Goal: Transaction & Acquisition: Purchase product/service

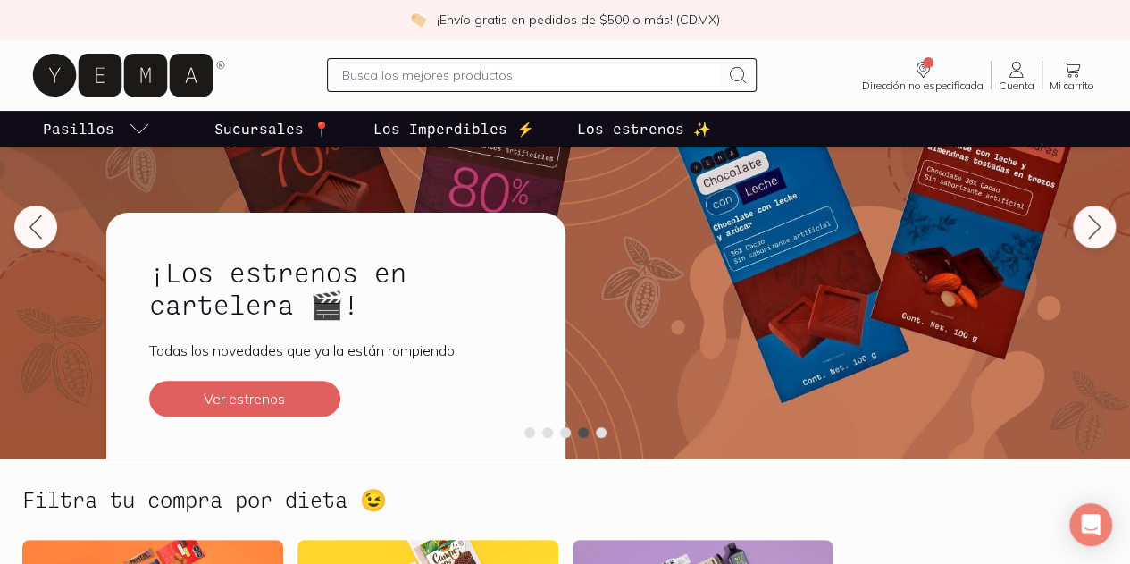
scroll to position [179, 0]
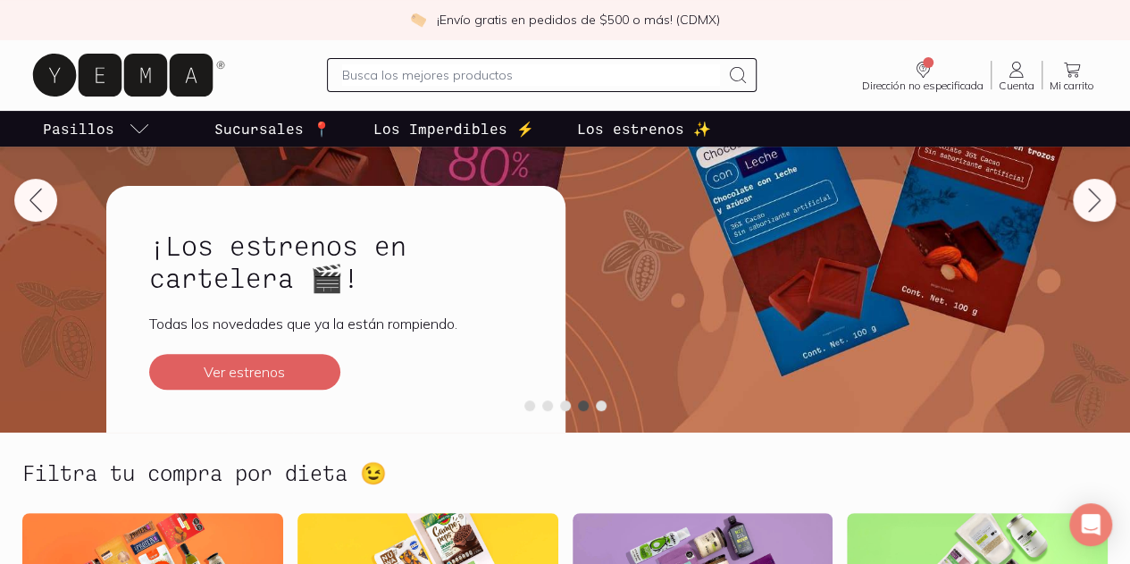
click at [1006, 75] on icon at bounding box center [1016, 69] width 21 height 21
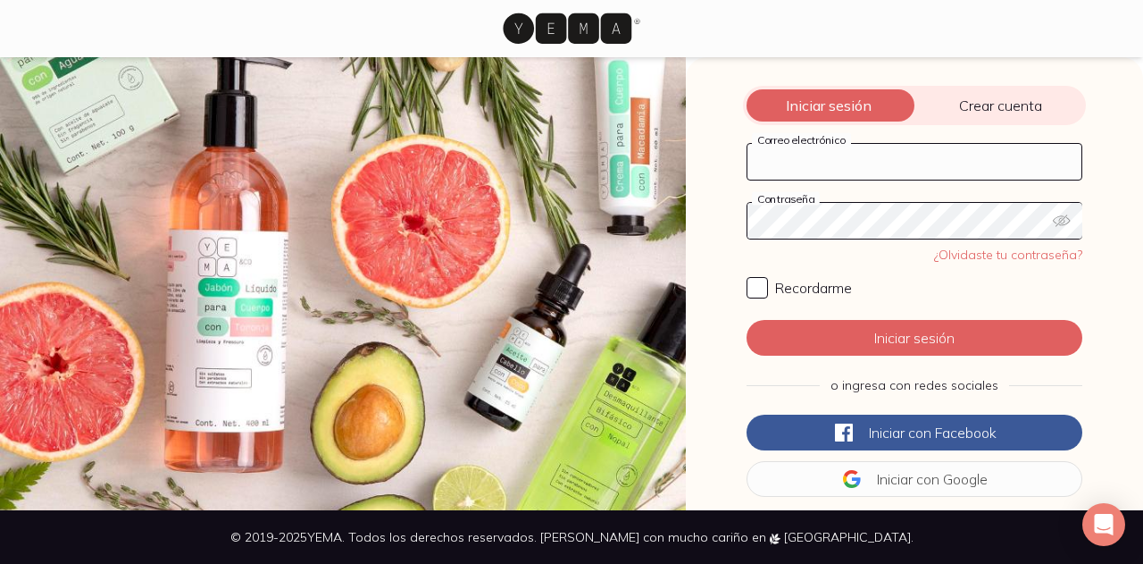
click at [810, 163] on input "Correo electrónico" at bounding box center [915, 162] width 334 height 36
type input "[EMAIL_ADDRESS][DOMAIN_NAME]"
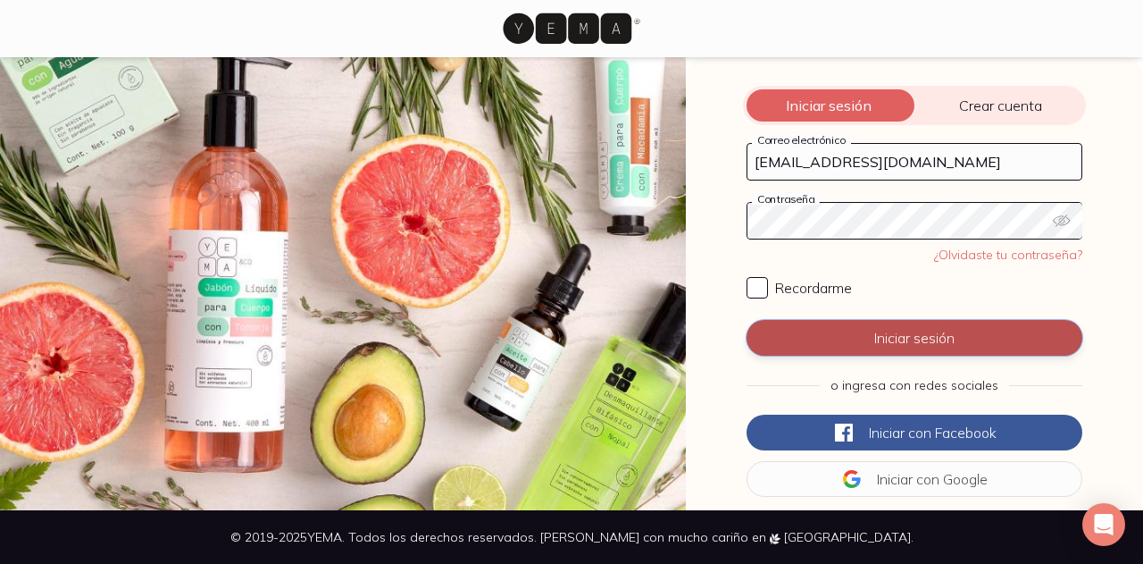
click at [920, 342] on button "Iniciar sesión" at bounding box center [915, 338] width 336 height 36
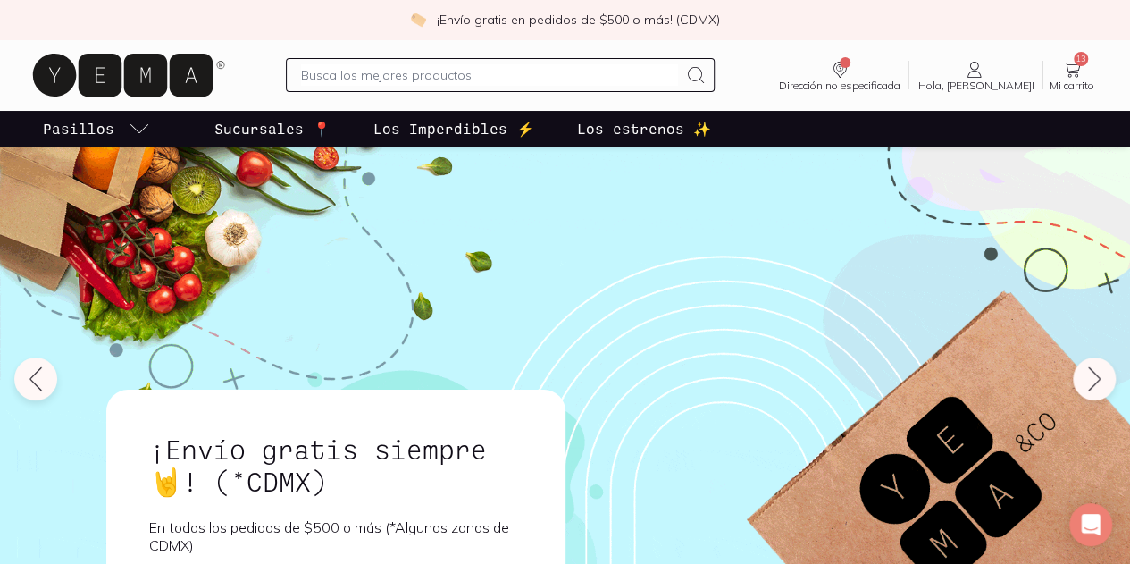
click at [1072, 69] on icon at bounding box center [1071, 69] width 21 height 21
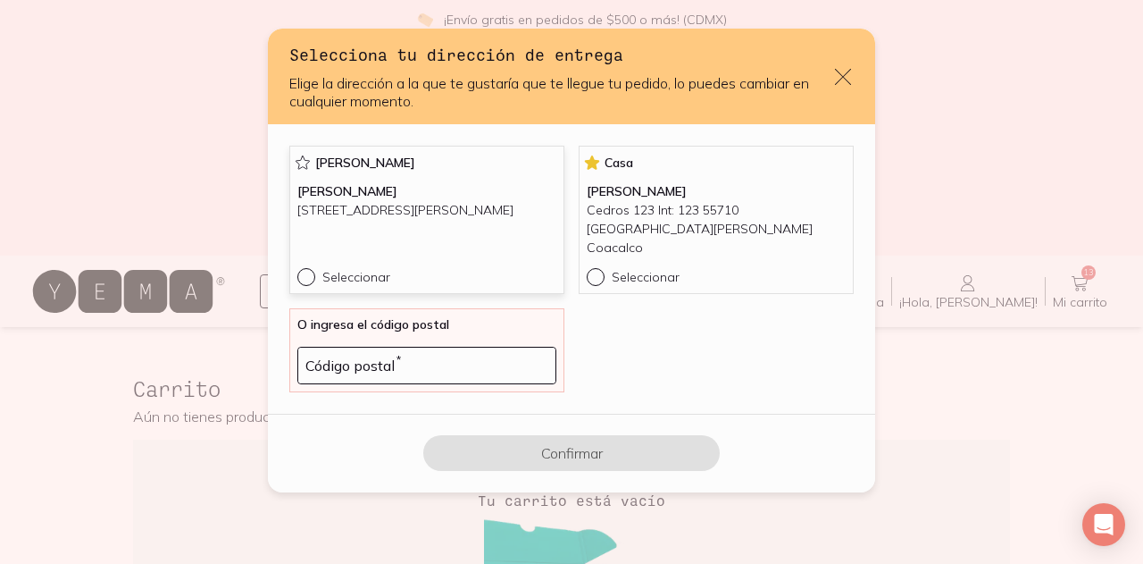
click at [307, 268] on input "Seleccionar" at bounding box center [304, 275] width 14 height 14
radio input "true"
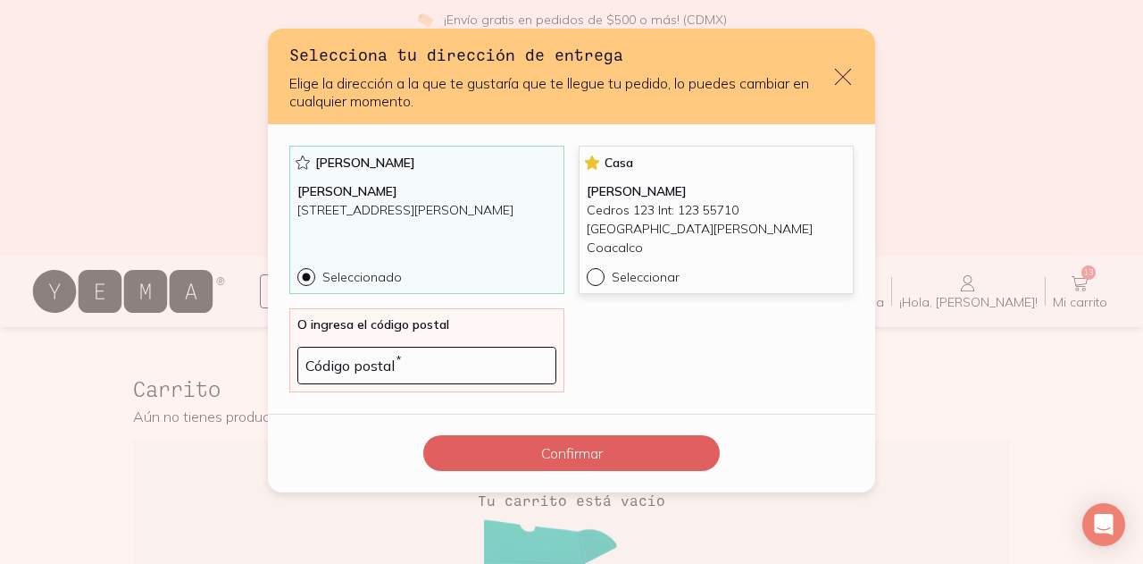
click at [593, 271] on div "default" at bounding box center [599, 277] width 25 height 18
click at [593, 271] on input "Seleccionar" at bounding box center [594, 275] width 14 height 14
radio input "true"
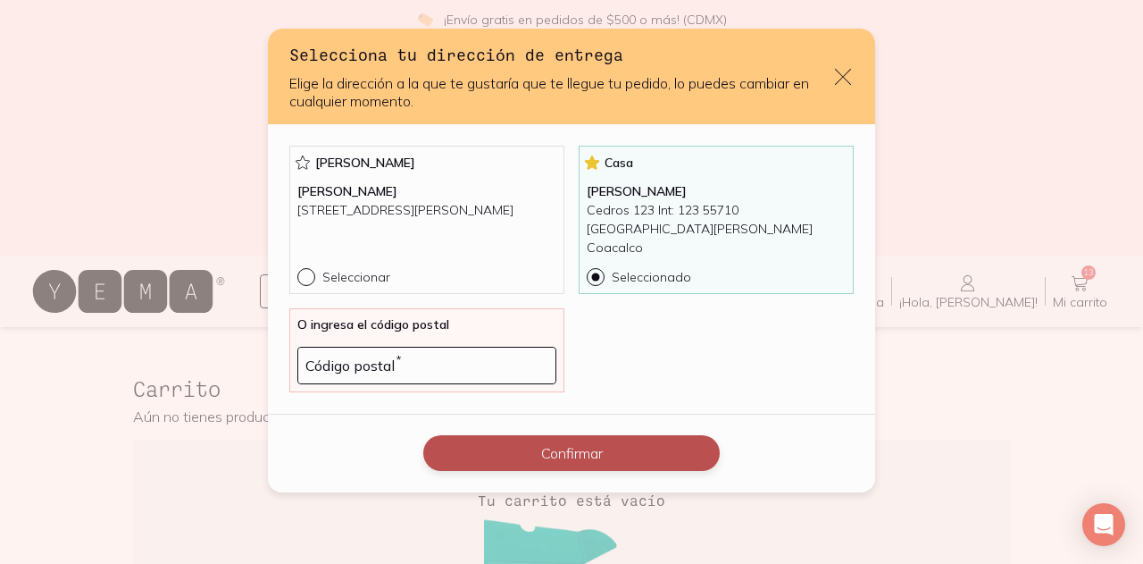
click at [605, 437] on button "Confirmar" at bounding box center [571, 453] width 297 height 36
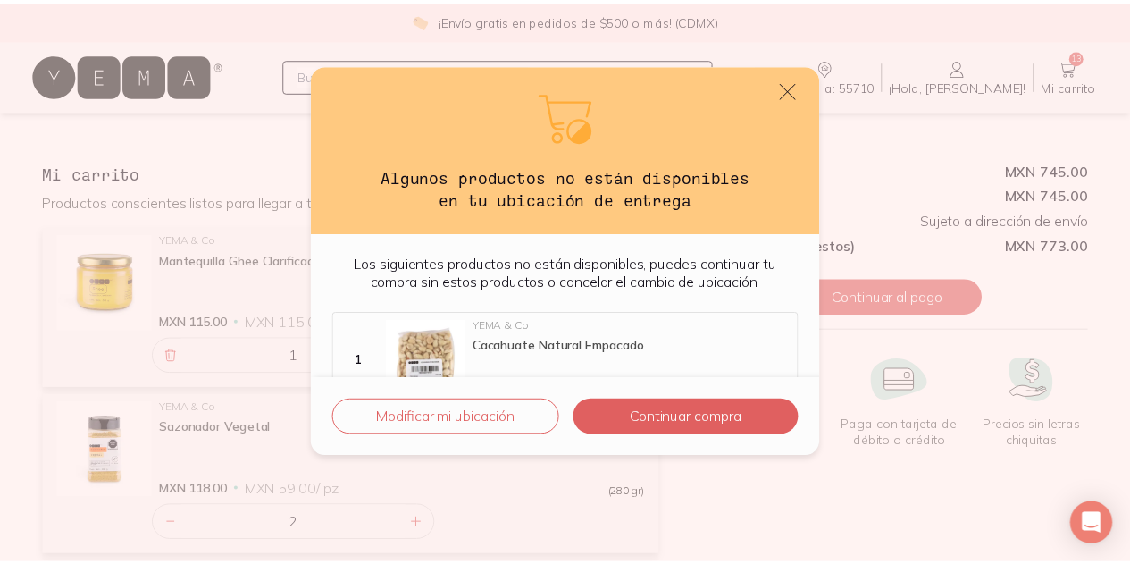
scroll to position [43, 0]
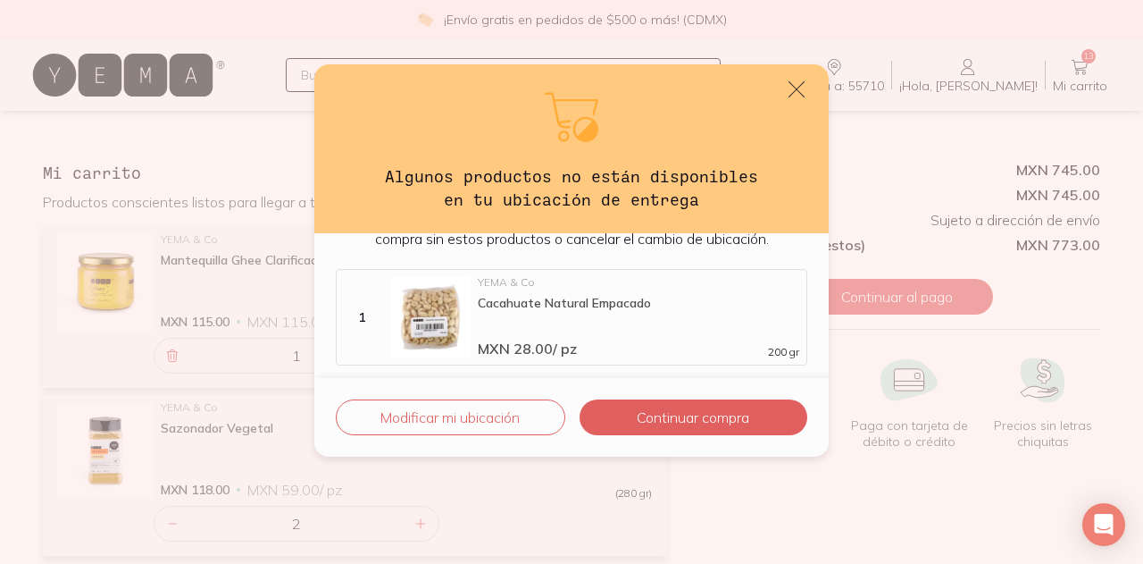
click at [741, 417] on button "Continuar compra" at bounding box center [694, 417] width 228 height 36
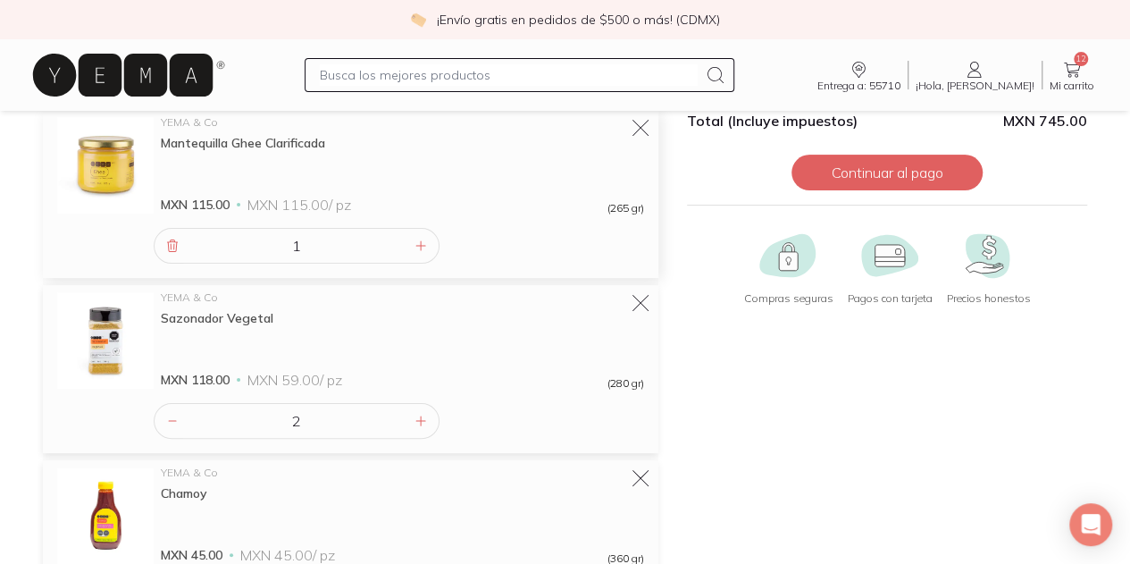
scroll to position [0, 0]
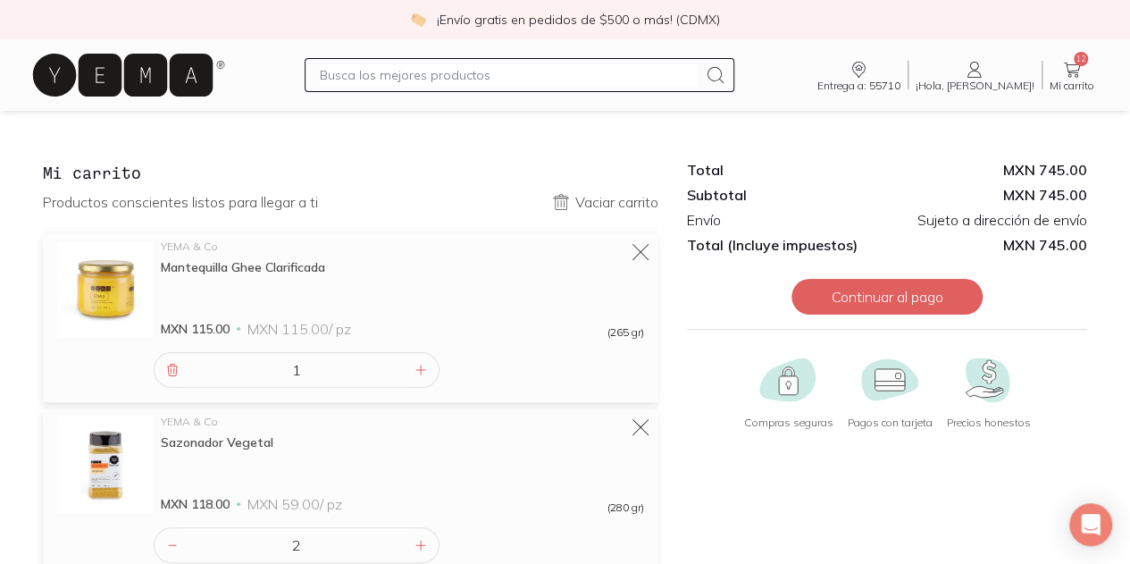
click at [128, 71] on icon at bounding box center [123, 75] width 180 height 43
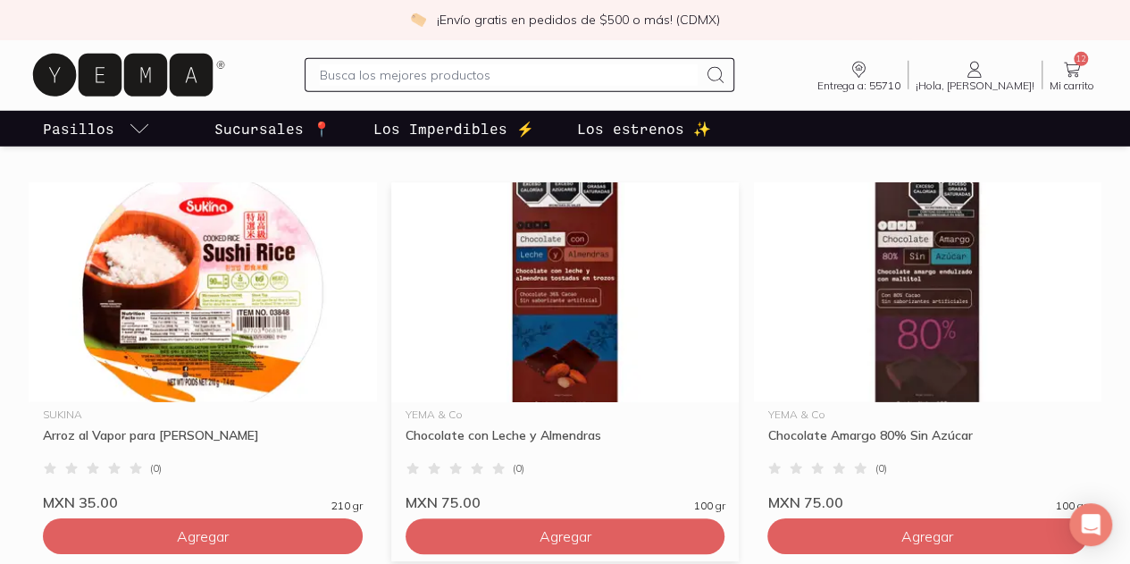
scroll to position [2590, 0]
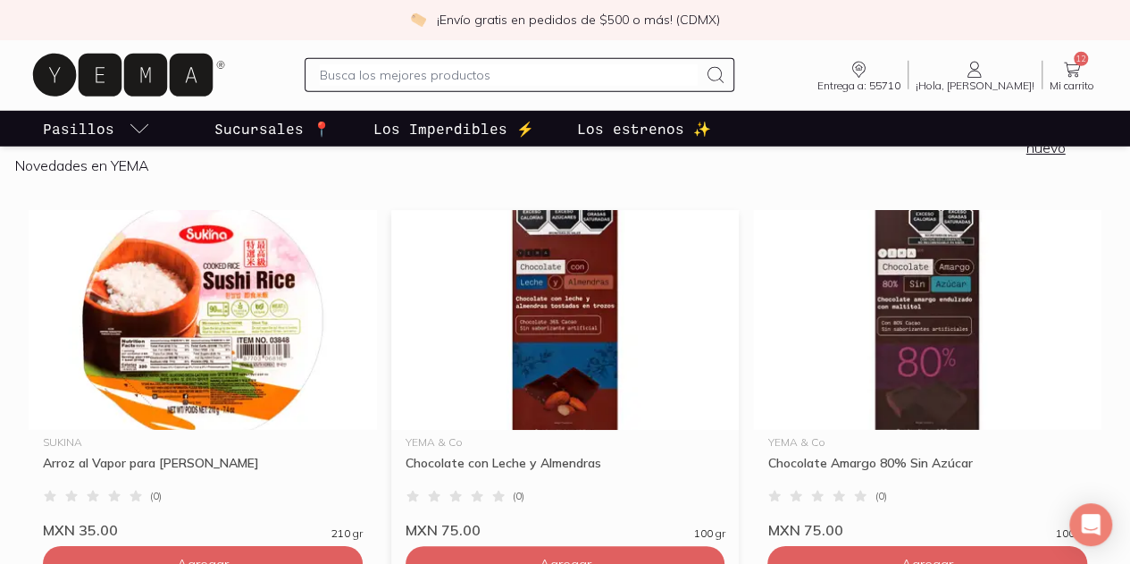
click at [437, 310] on img at bounding box center [565, 320] width 348 height 220
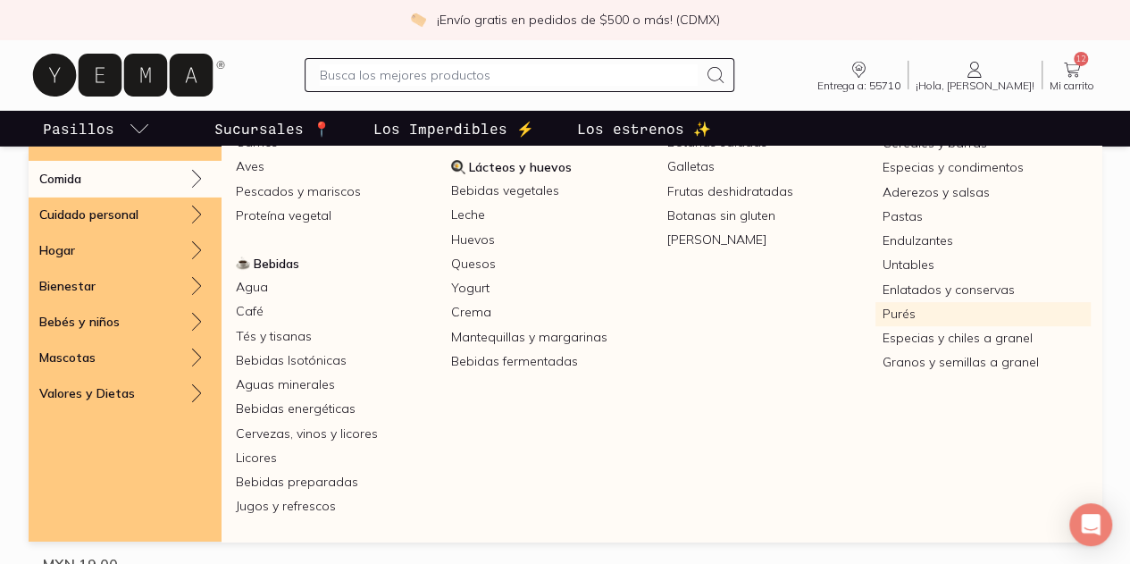
scroll to position [3128, 0]
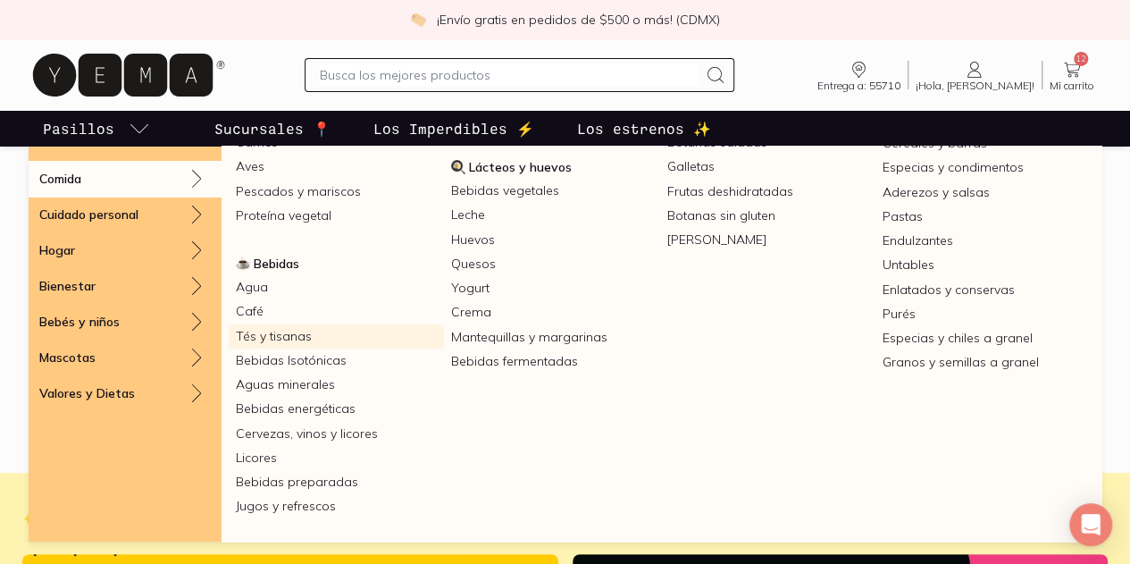
click at [444, 337] on link "Tés y tisanas" at bounding box center [336, 336] width 215 height 24
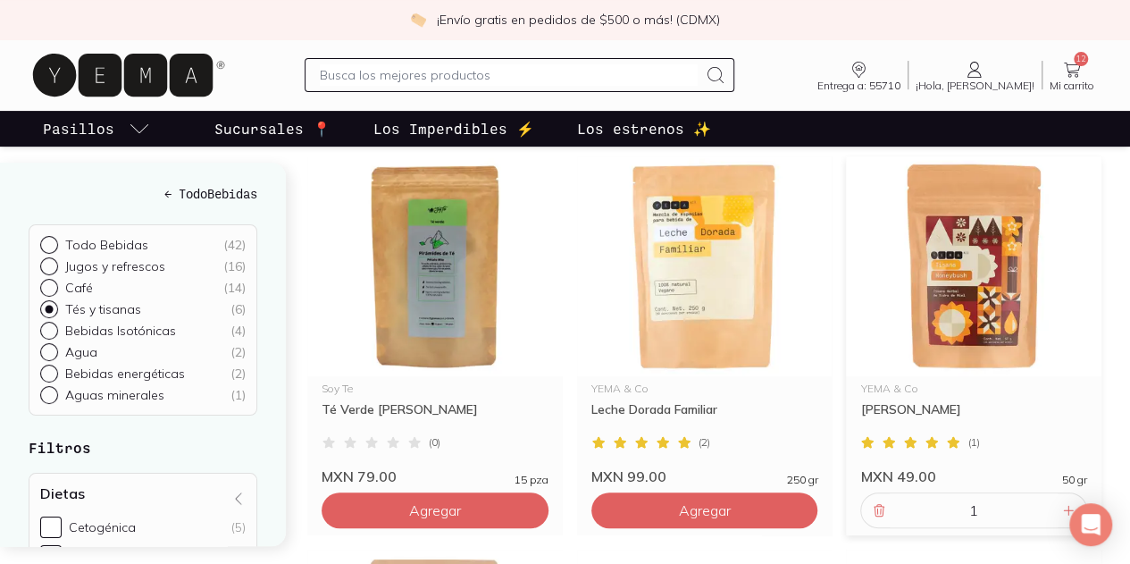
scroll to position [179, 0]
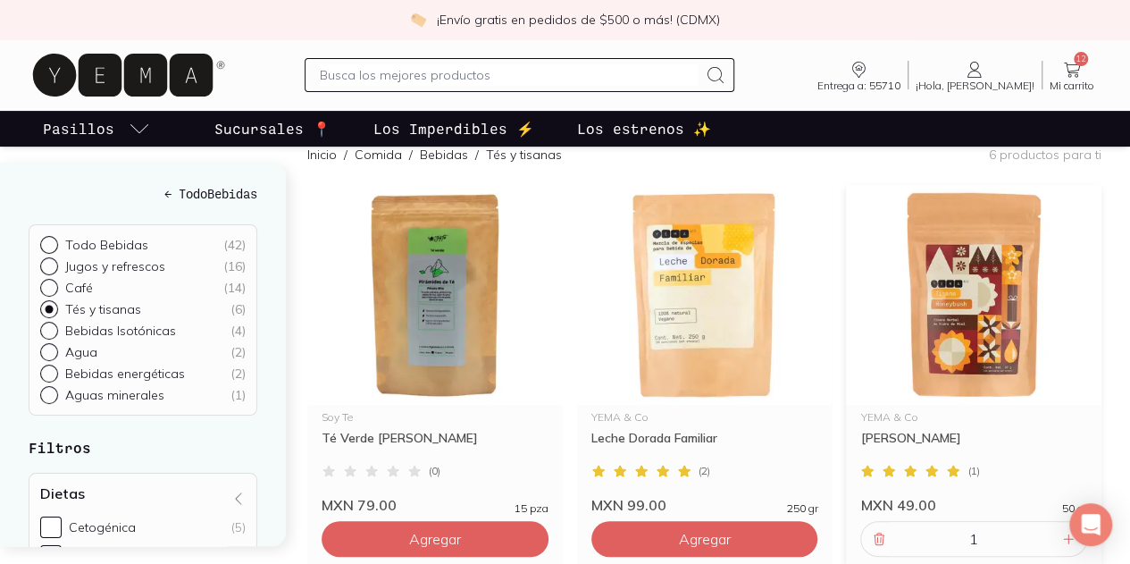
click at [846, 271] on img at bounding box center [973, 295] width 255 height 220
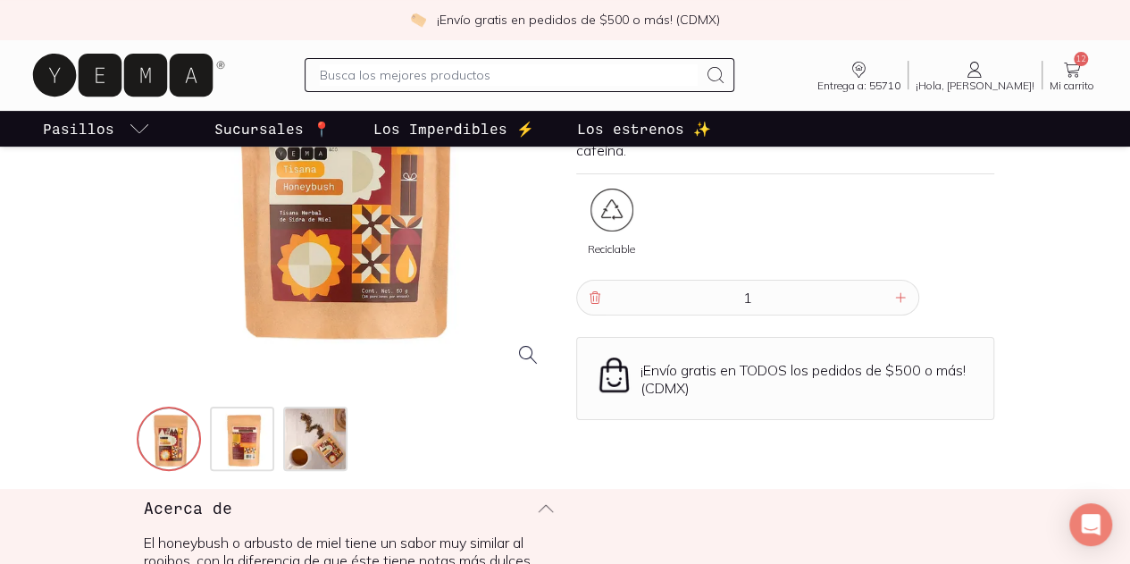
scroll to position [268, 0]
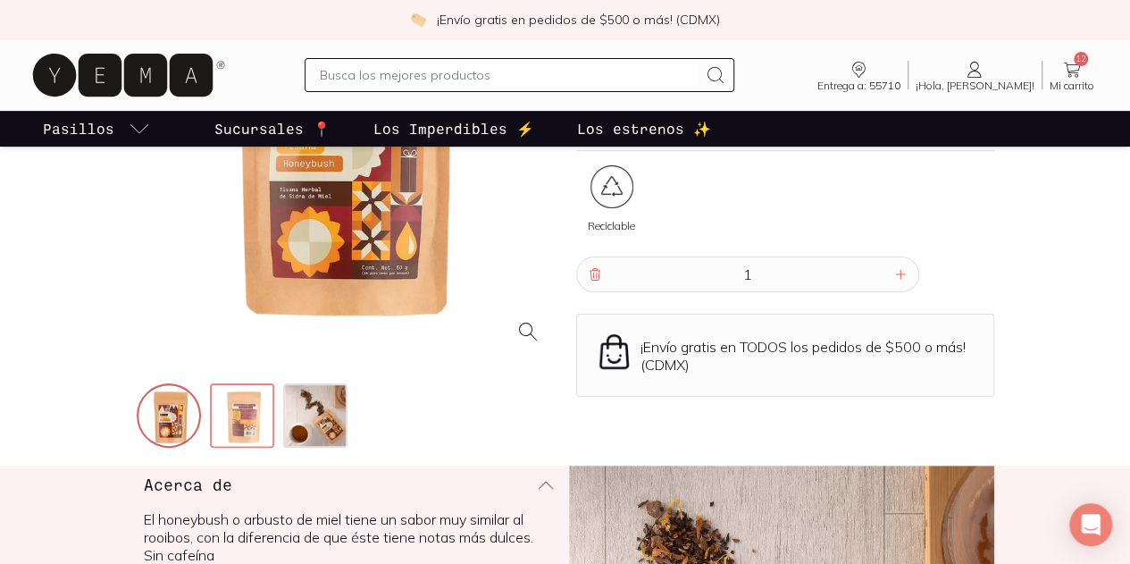
click at [212, 449] on img at bounding box center [244, 417] width 64 height 64
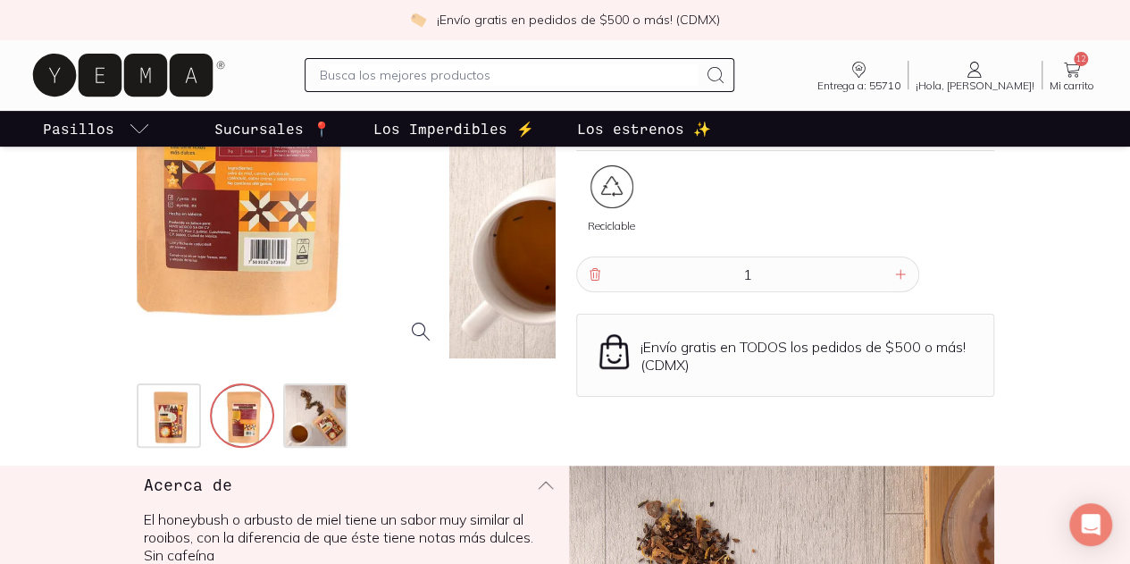
click at [335, 353] on div at bounding box center [238, 149] width 418 height 418
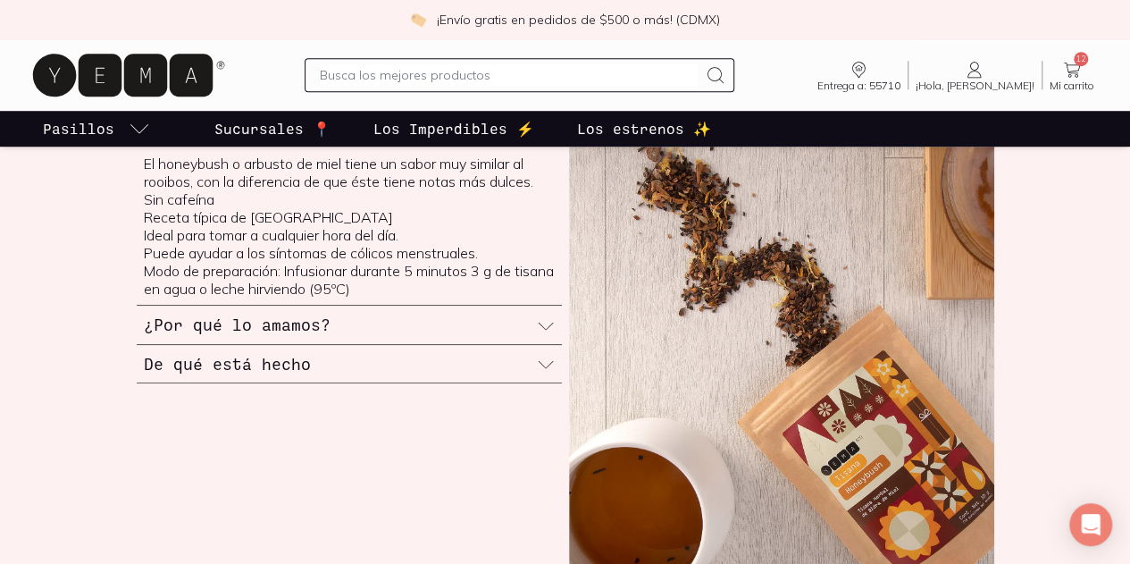
scroll to position [625, 0]
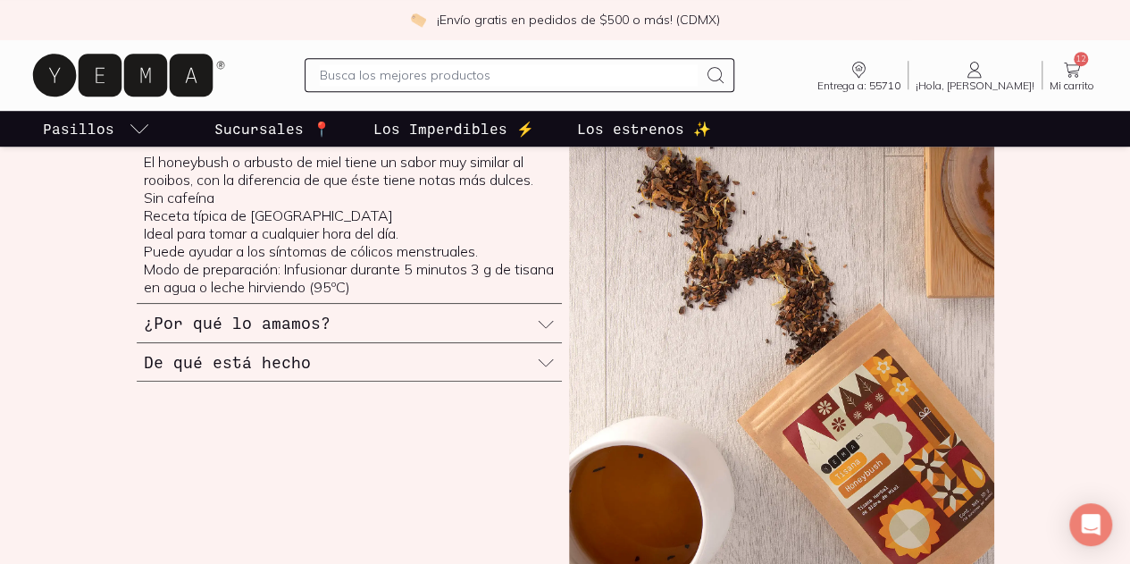
click at [332, 381] on div "De qué está hecho" at bounding box center [349, 362] width 425 height 38
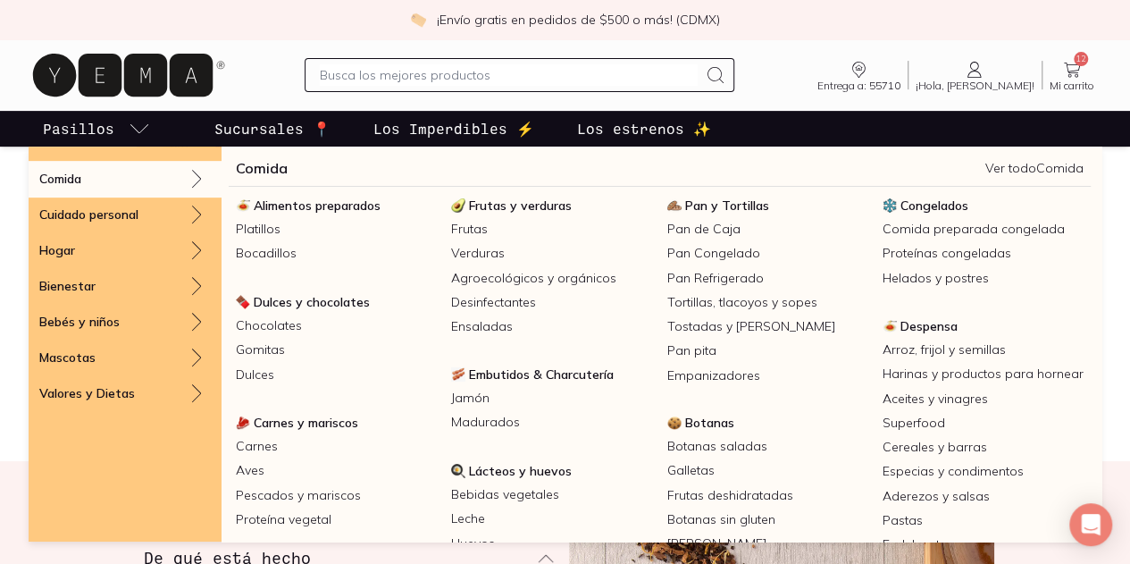
scroll to position [268, 0]
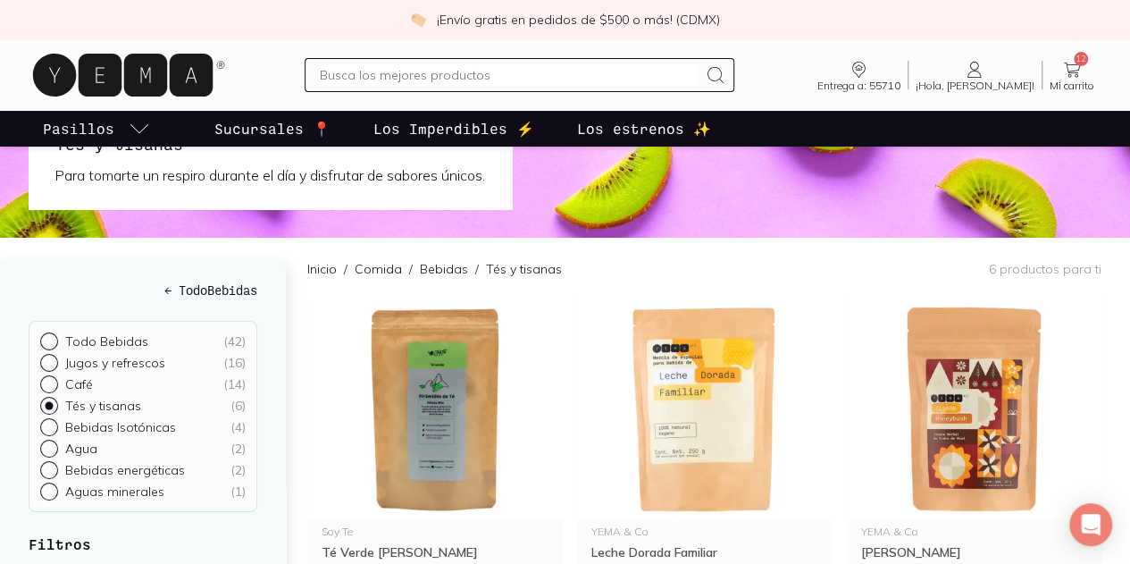
scroll to position [89, 0]
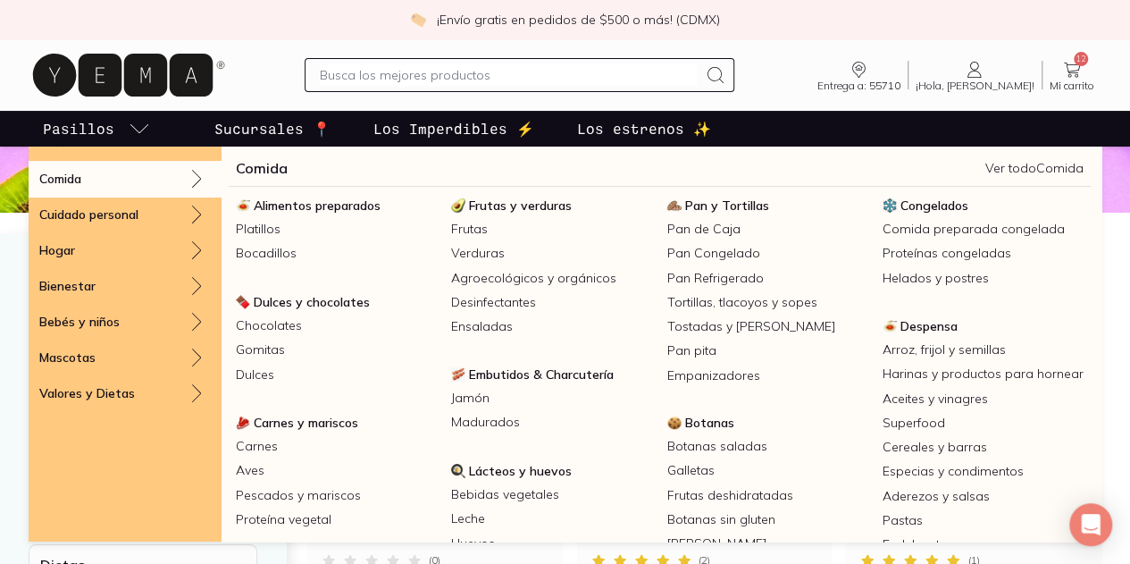
click at [769, 200] on span "Pan y Tortillas" at bounding box center [727, 205] width 84 height 16
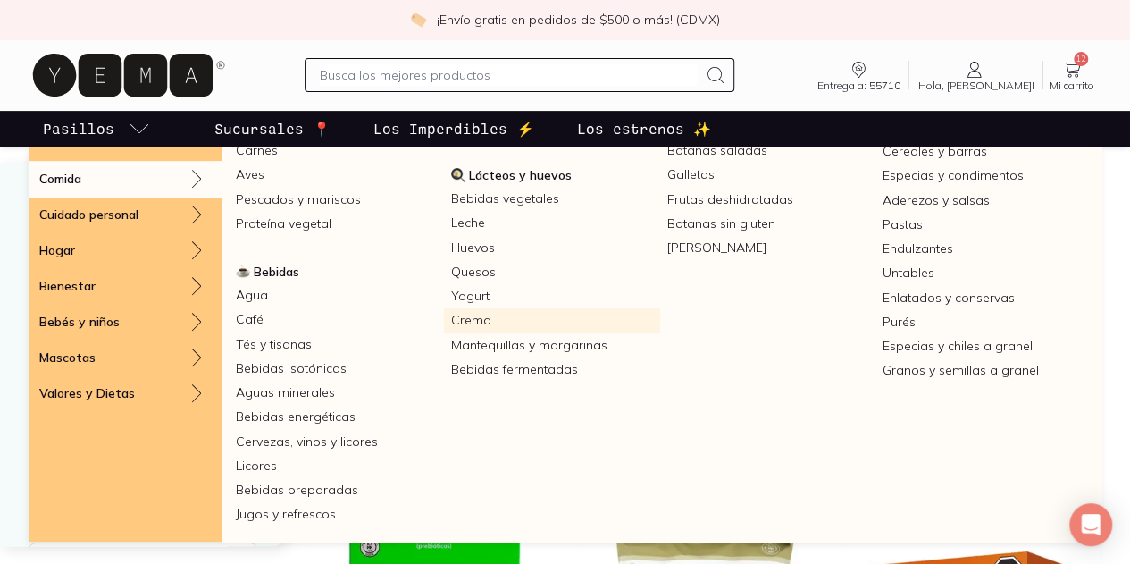
scroll to position [268, 0]
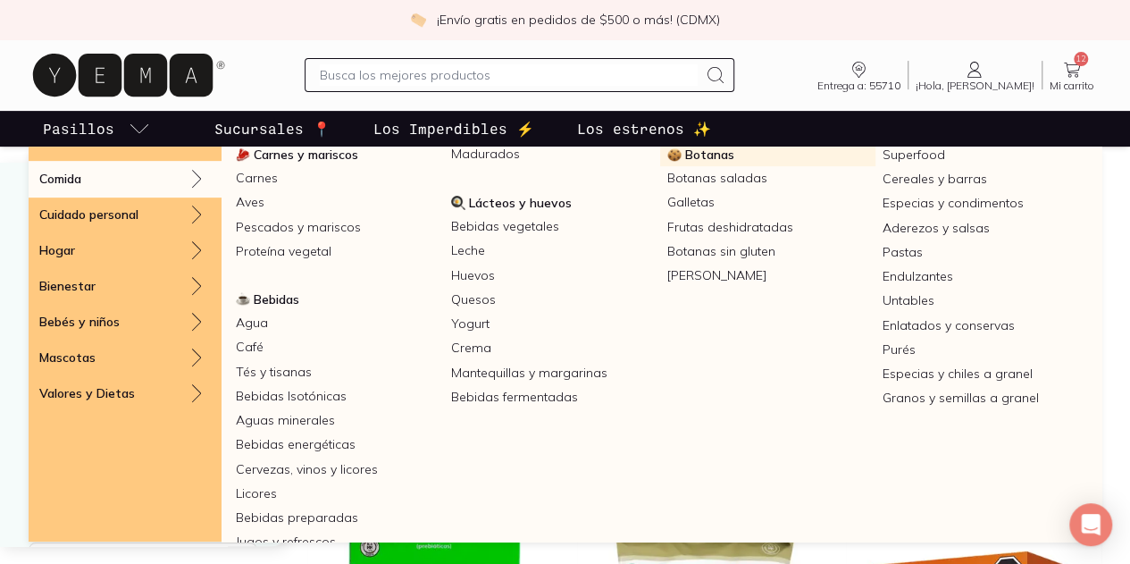
click at [734, 163] on span "Botanas" at bounding box center [709, 154] width 49 height 16
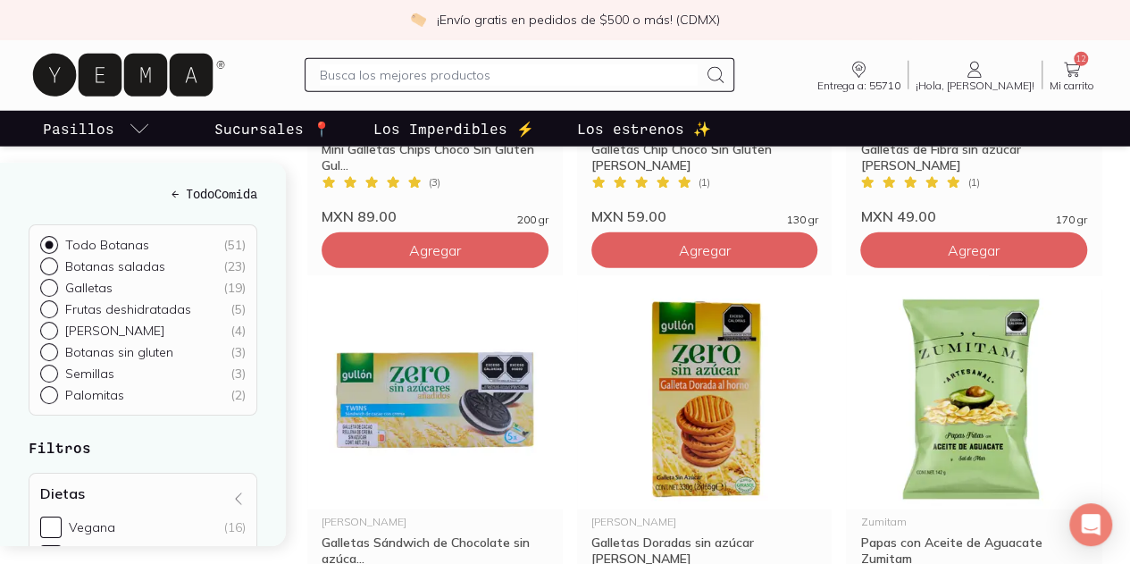
scroll to position [2322, 0]
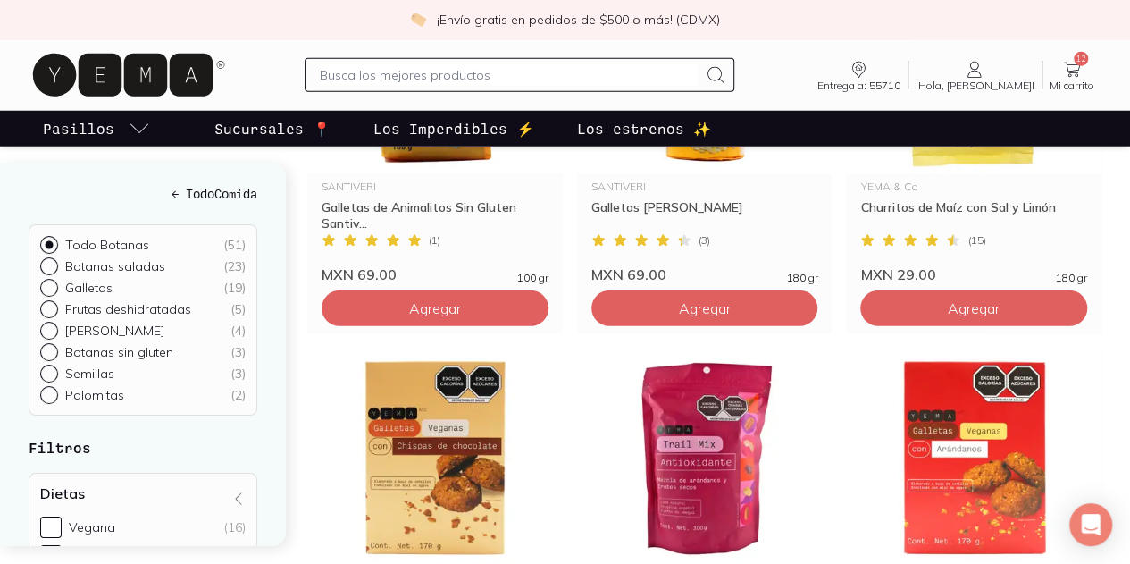
scroll to position [2501, 0]
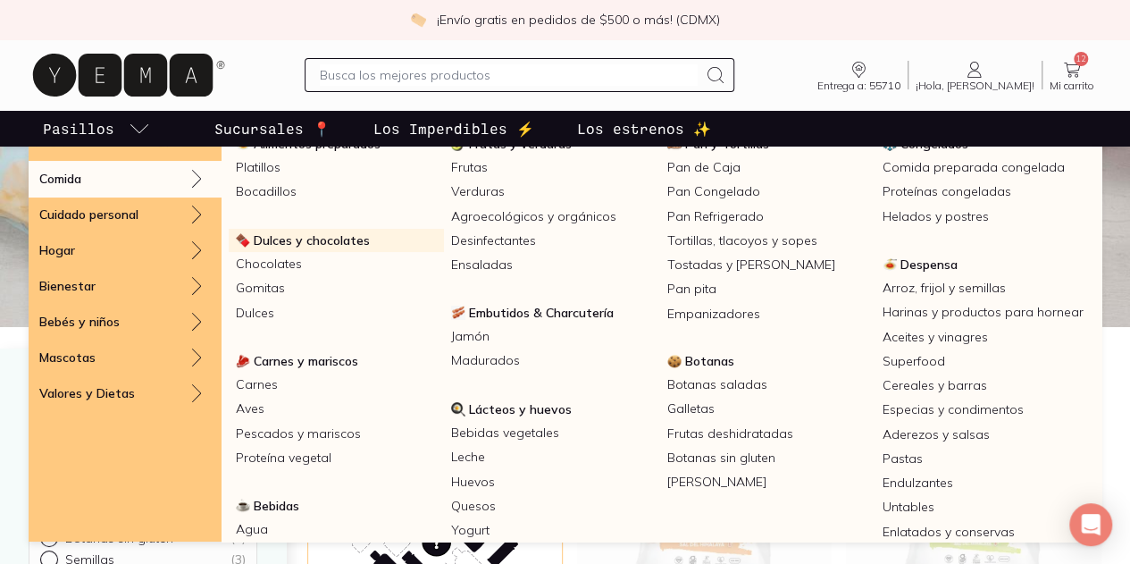
scroll to position [89, 0]
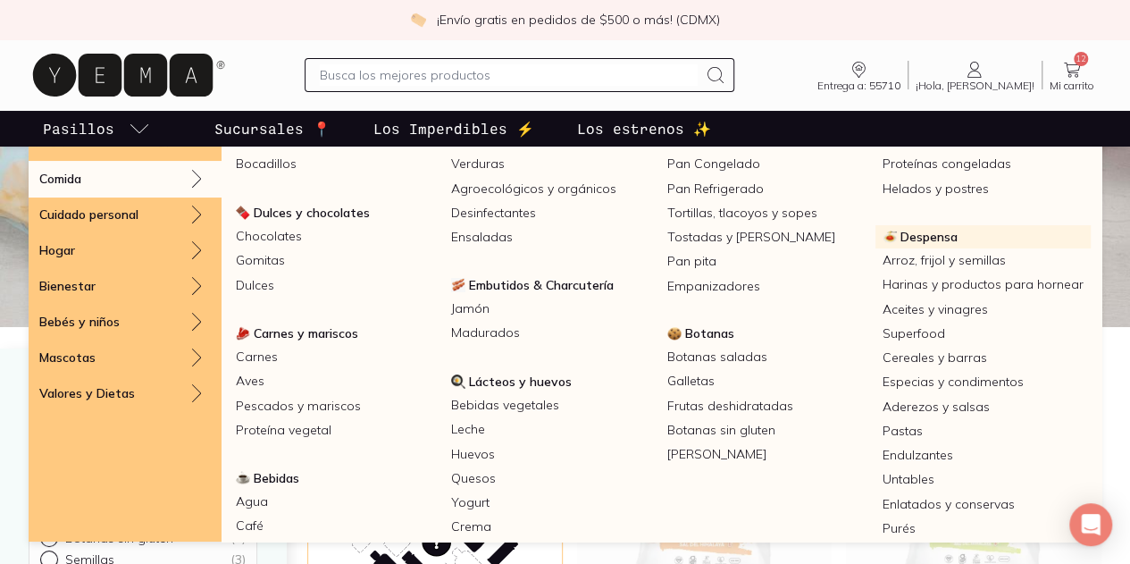
click at [900, 245] on span "Despensa" at bounding box center [928, 237] width 57 height 16
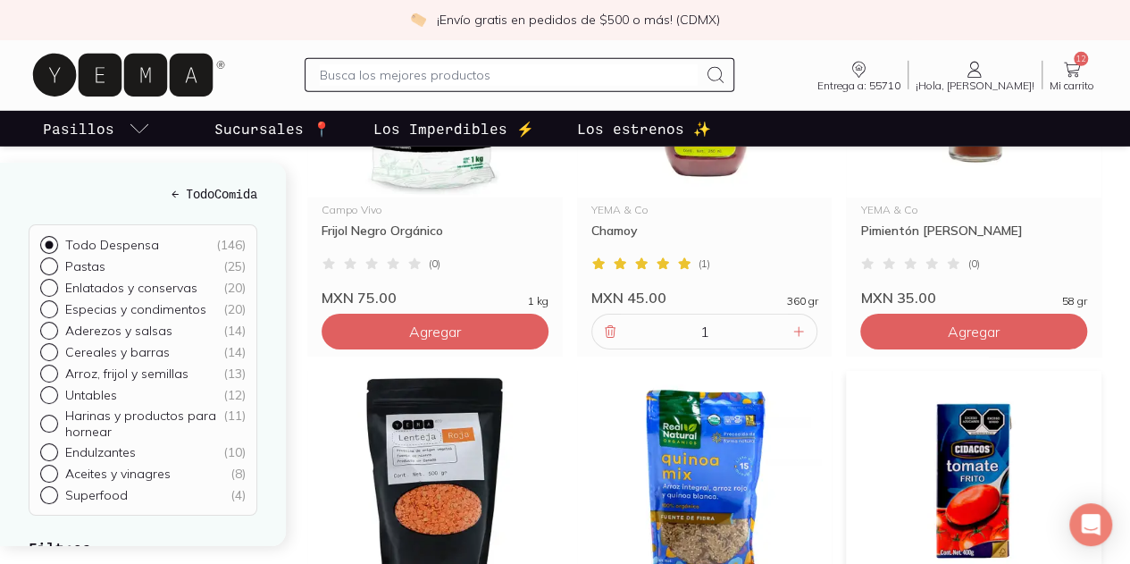
scroll to position [2412, 0]
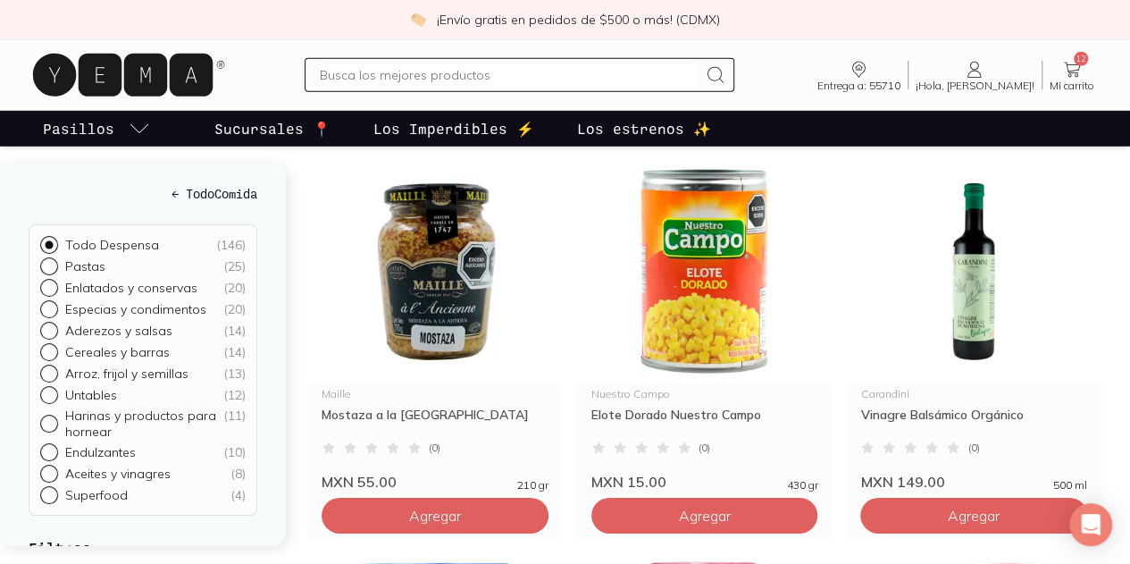
scroll to position [2590, 0]
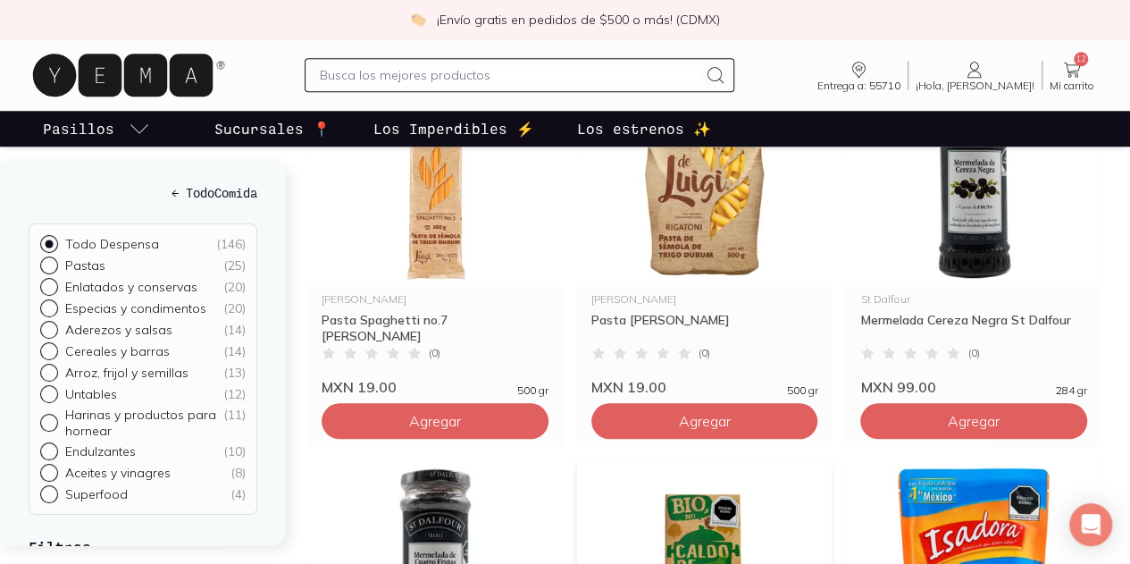
scroll to position [625, 0]
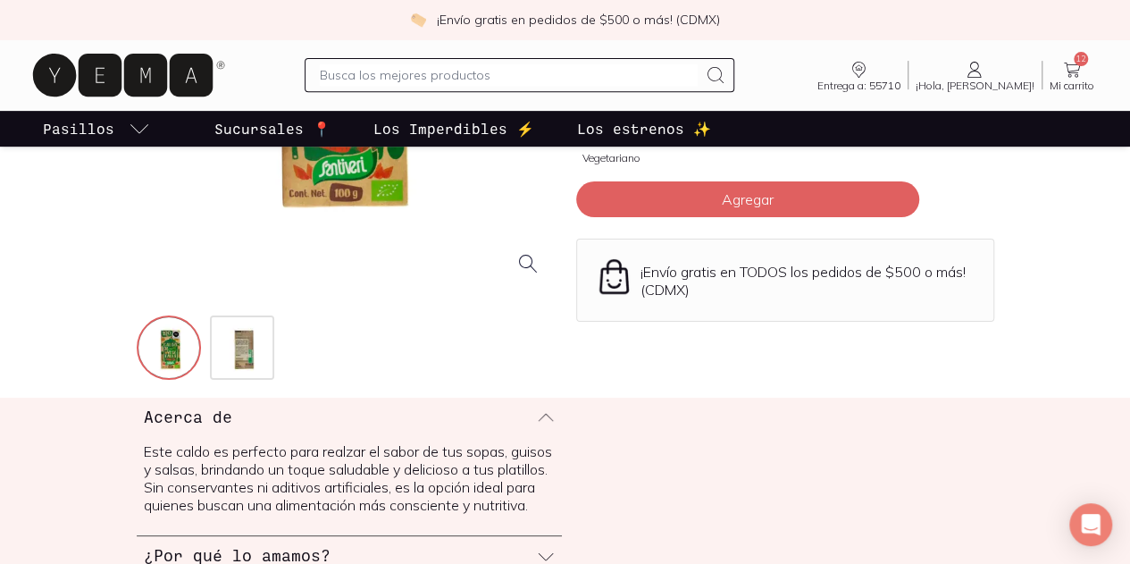
scroll to position [447, 0]
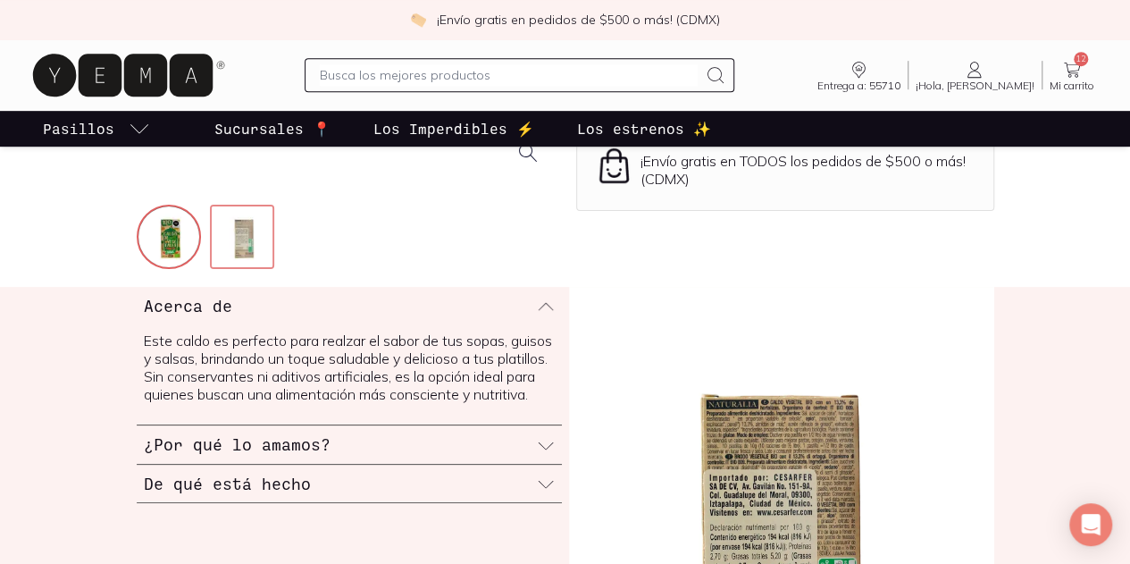
click at [212, 271] on img at bounding box center [244, 238] width 64 height 64
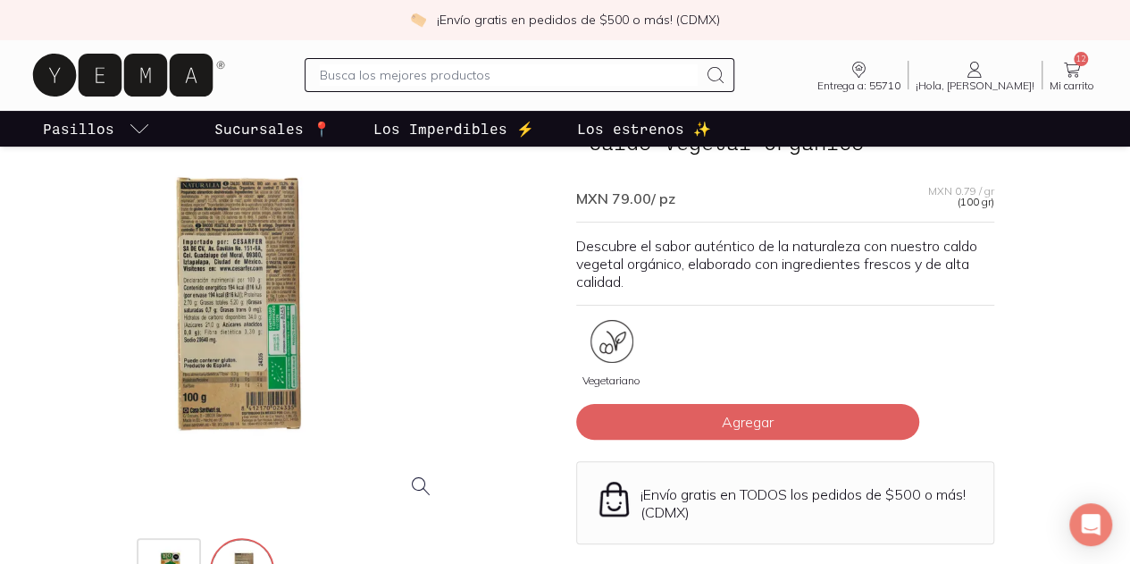
scroll to position [89, 0]
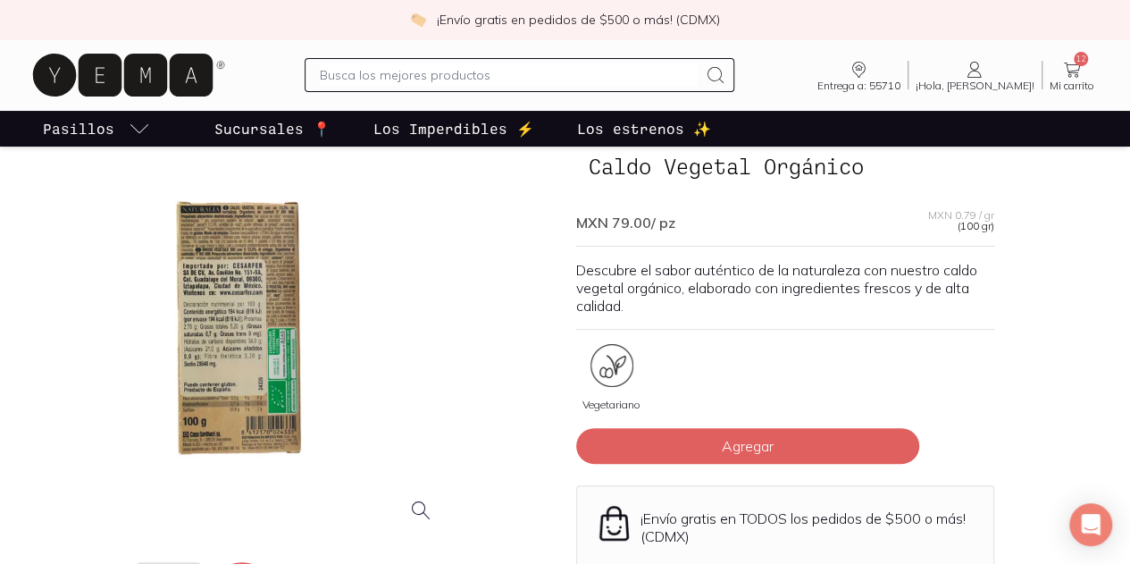
click at [289, 353] on div at bounding box center [238, 328] width 418 height 418
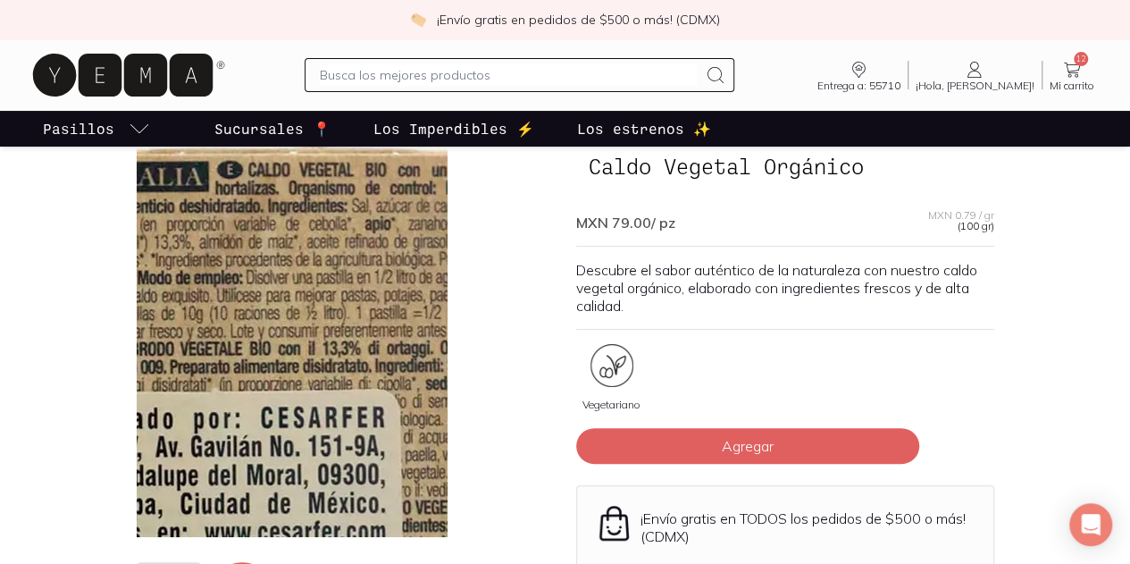
drag, startPoint x: 305, startPoint y: 267, endPoint x: 295, endPoint y: 255, distance: 15.8
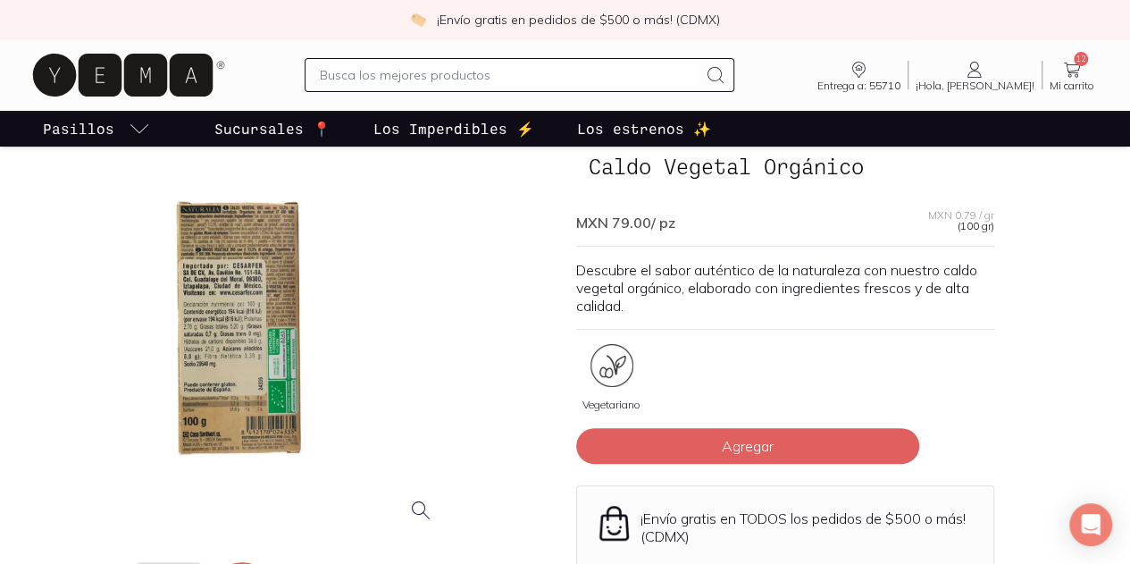
click at [324, 265] on div at bounding box center [238, 328] width 418 height 418
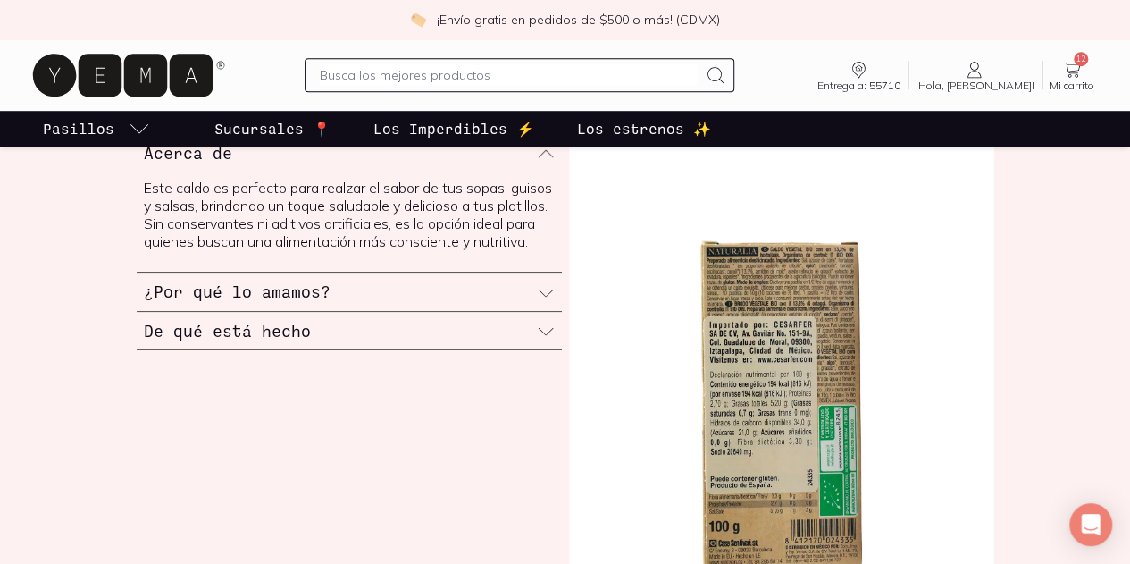
scroll to position [625, 0]
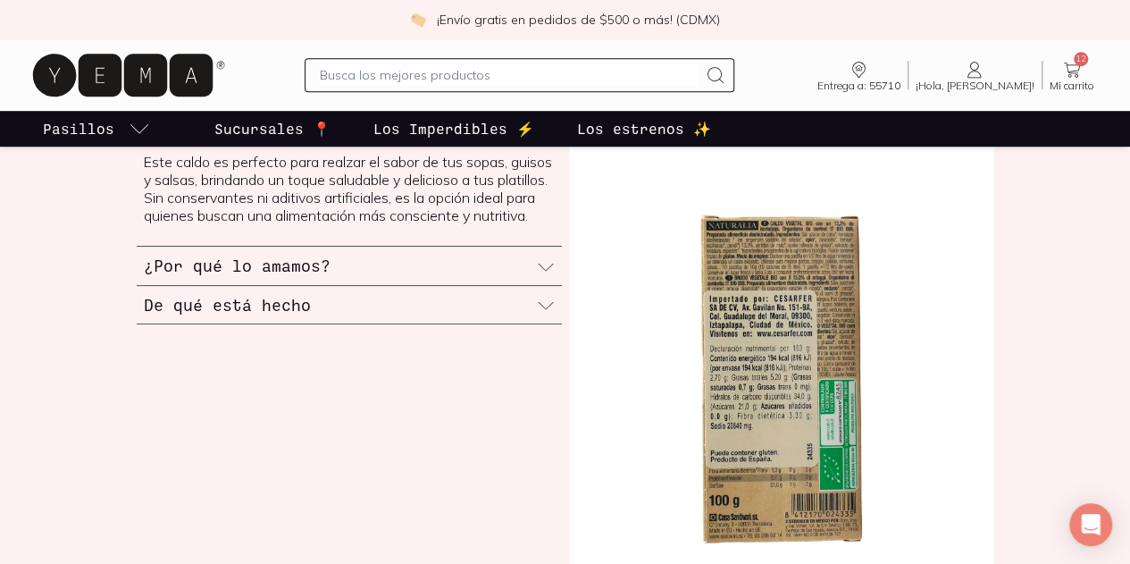
click at [400, 324] on div "De qué está hecho" at bounding box center [349, 305] width 425 height 38
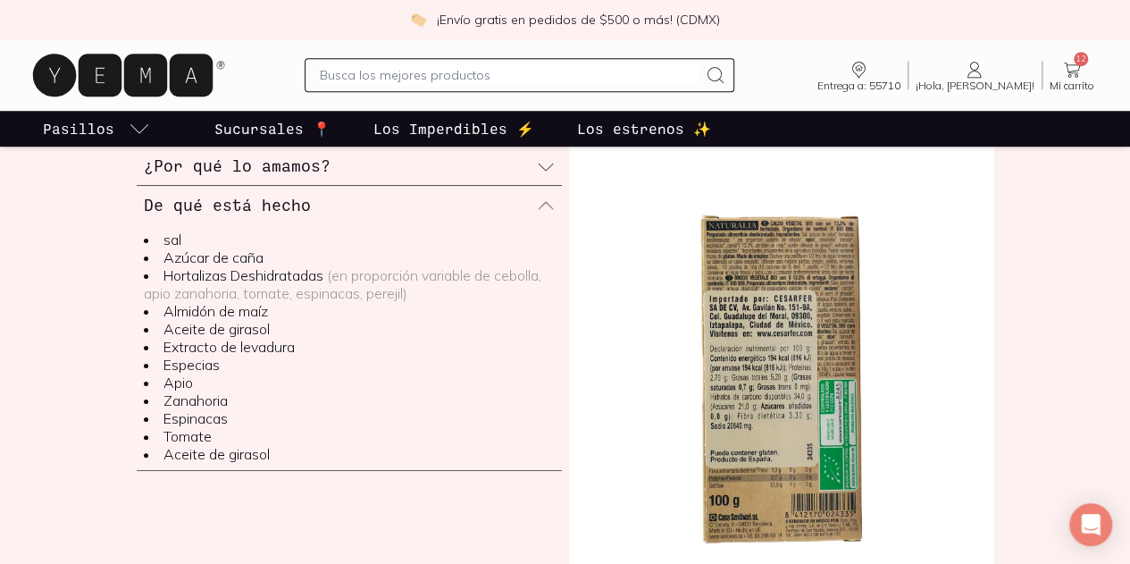
scroll to position [715, 0]
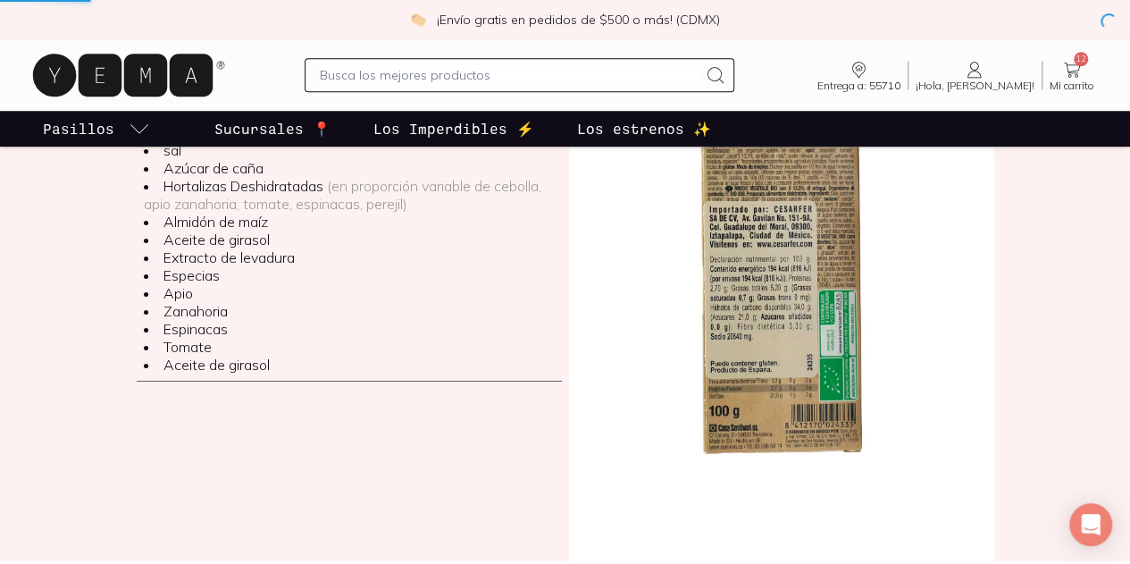
scroll to position [625, 0]
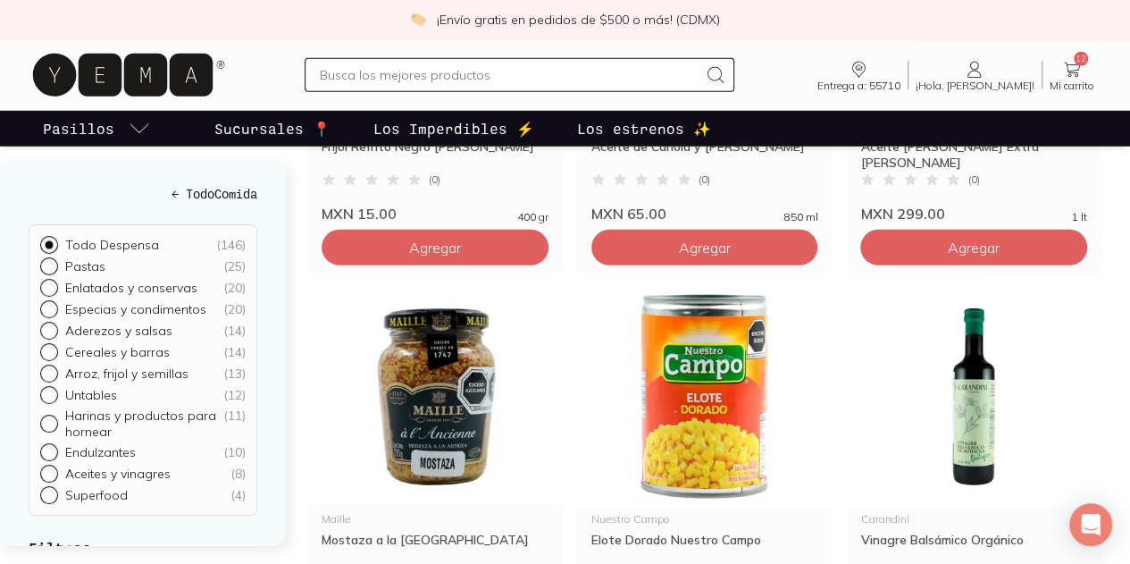
scroll to position [2501, 0]
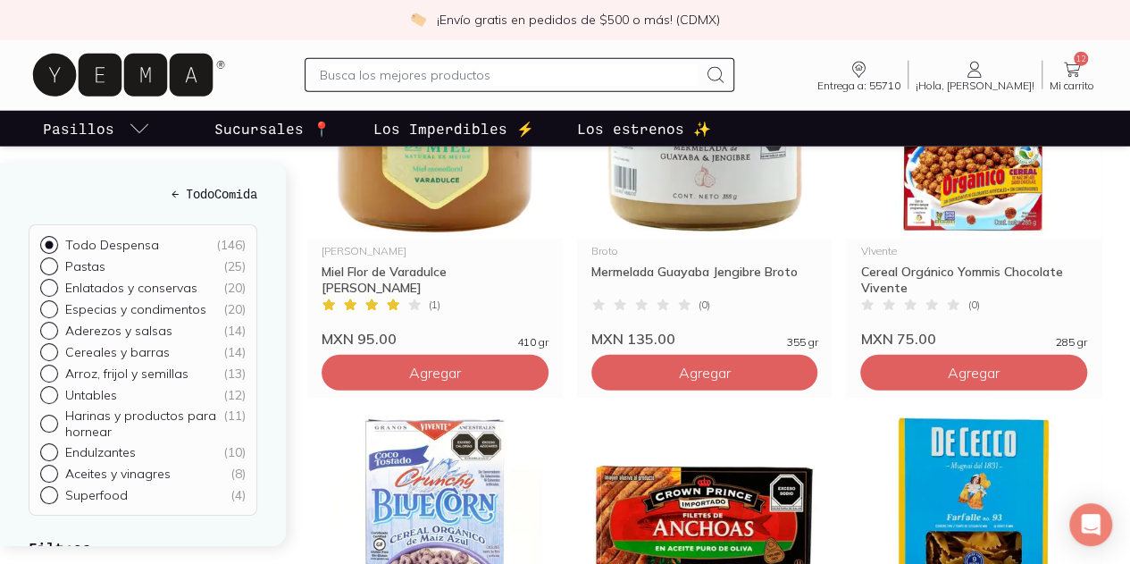
scroll to position [2322, 0]
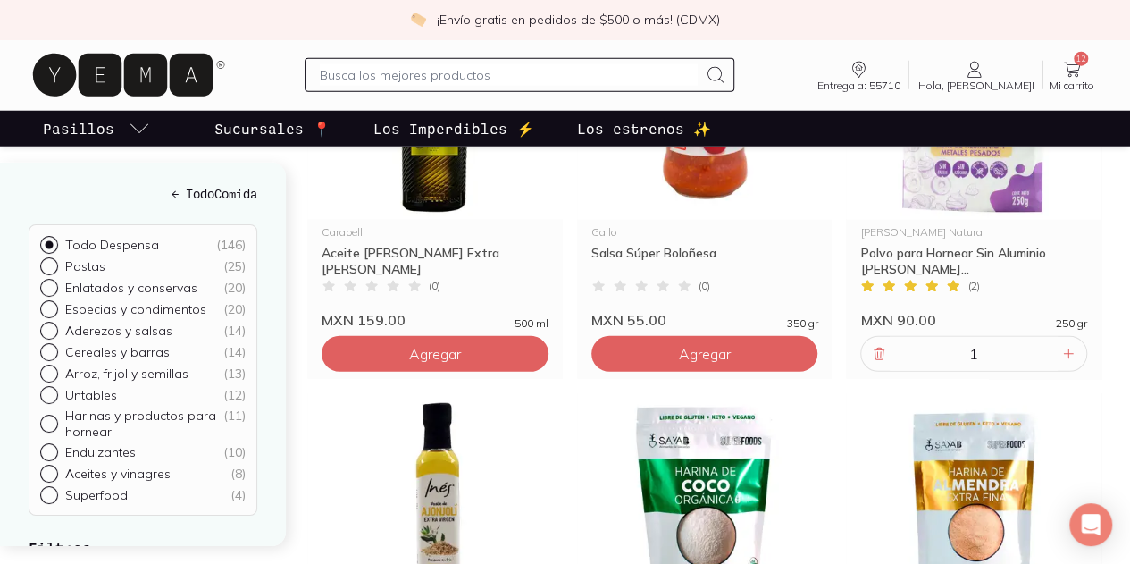
scroll to position [2412, 0]
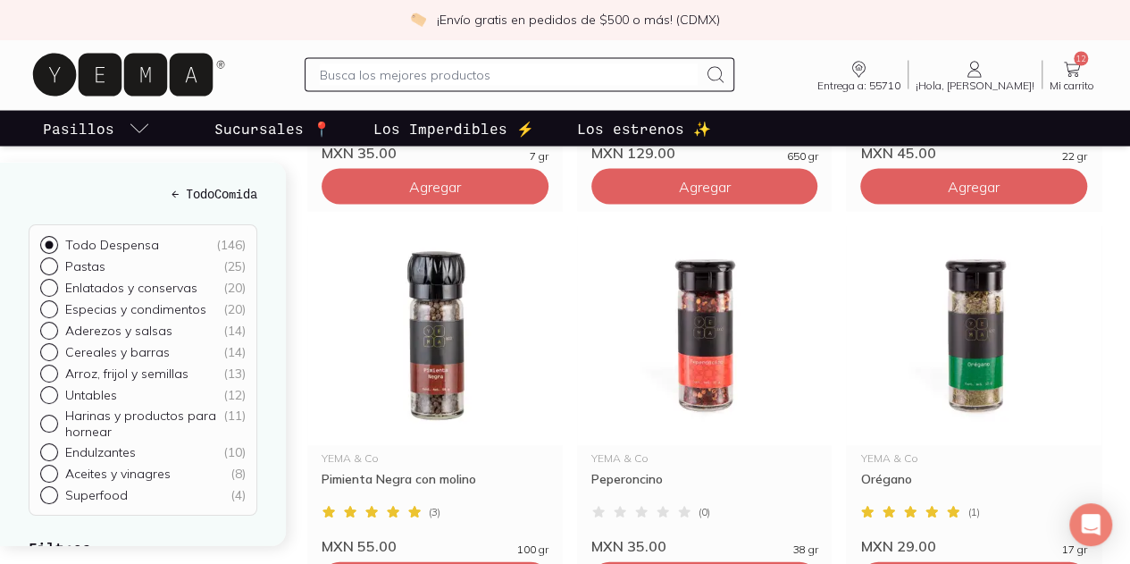
scroll to position [1697, 0]
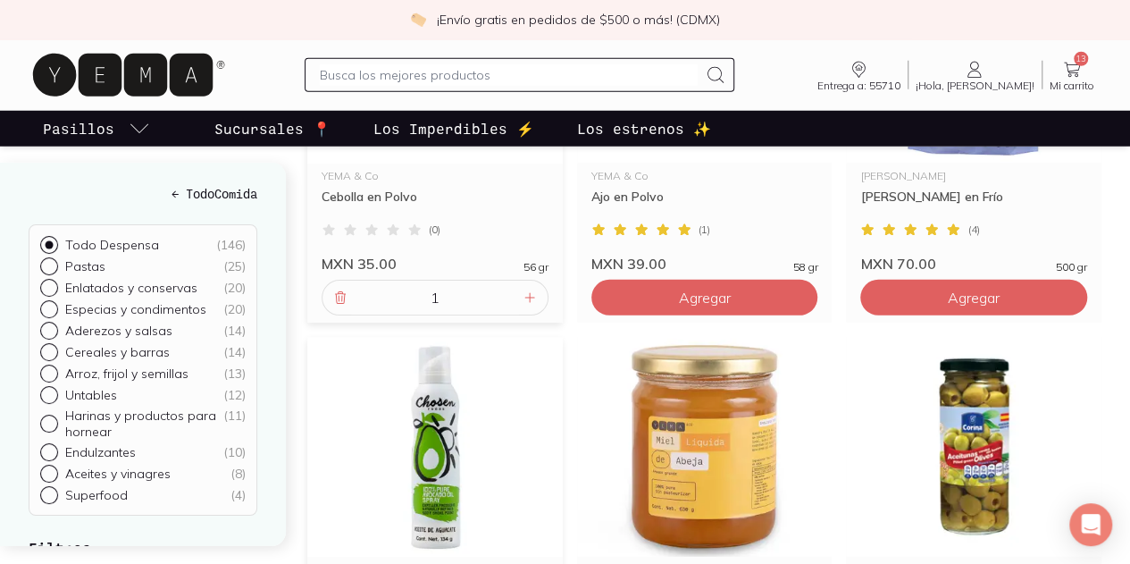
scroll to position [2412, 0]
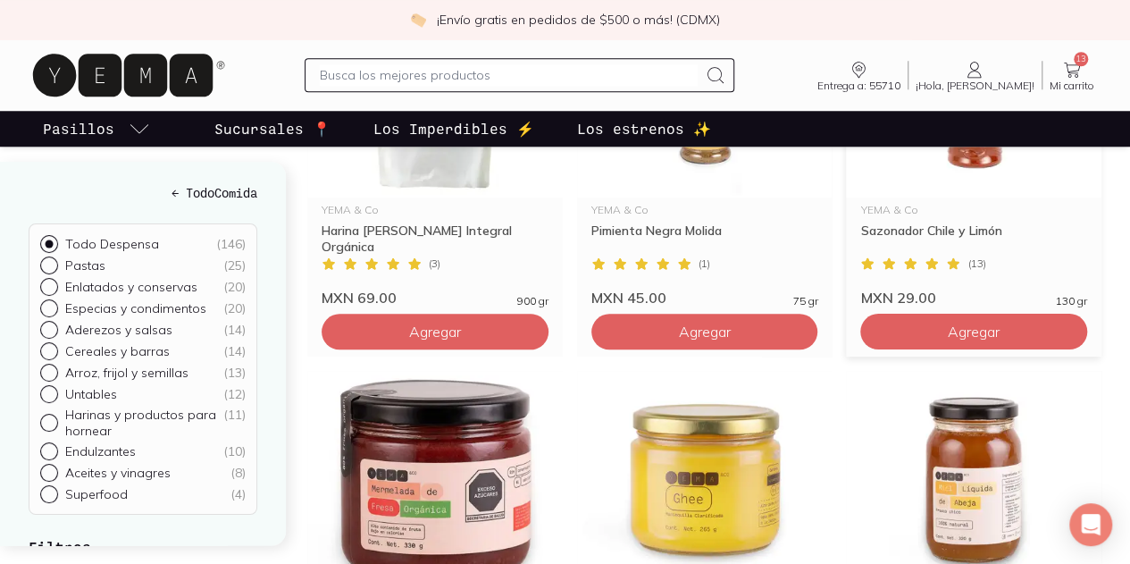
scroll to position [625, 0]
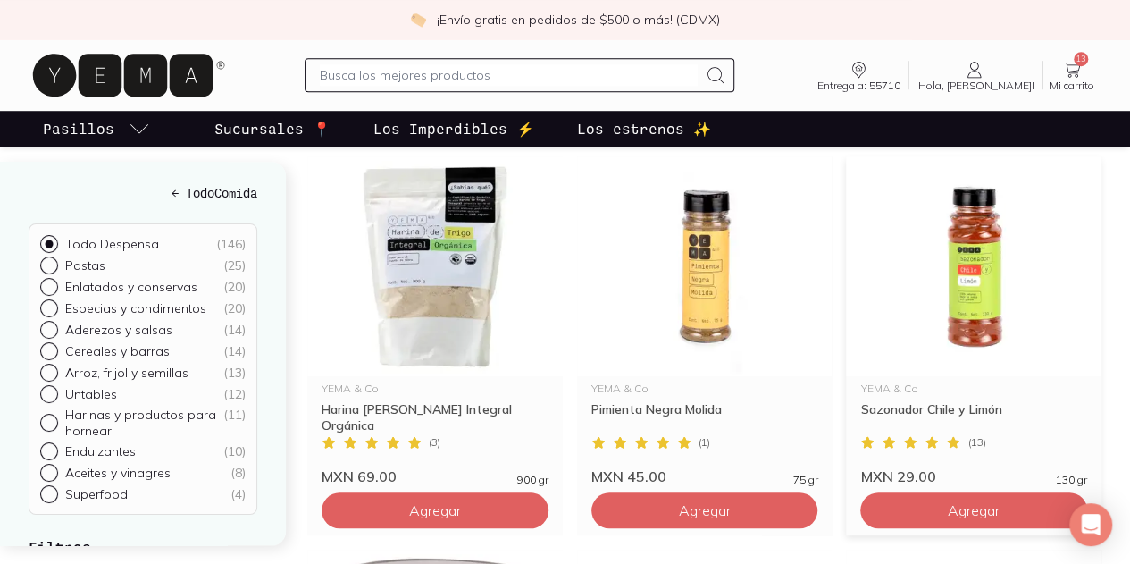
click at [846, 275] on img at bounding box center [973, 266] width 255 height 220
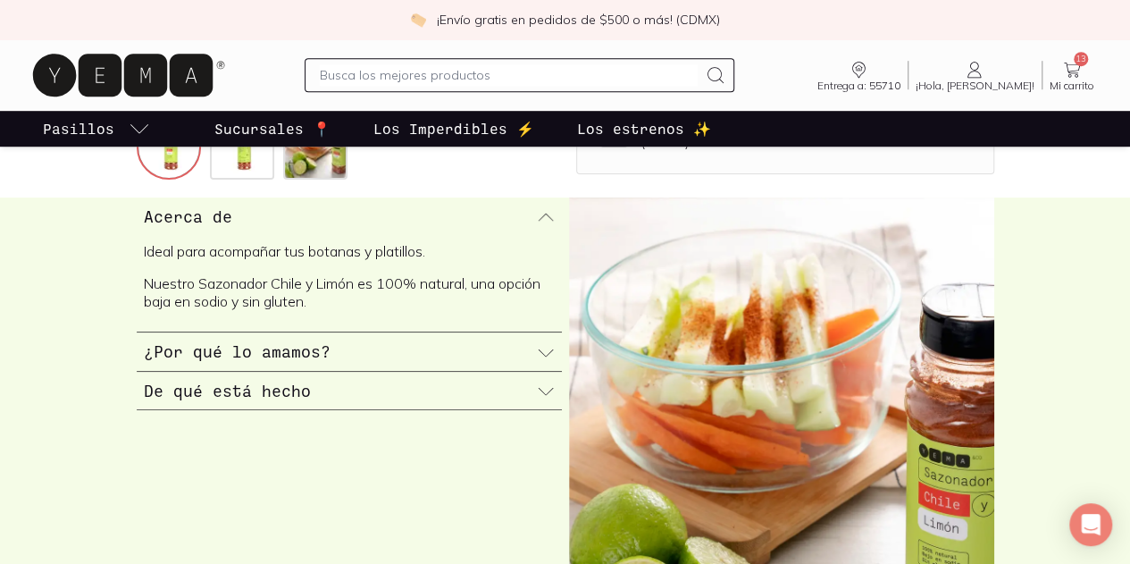
scroll to position [715, 0]
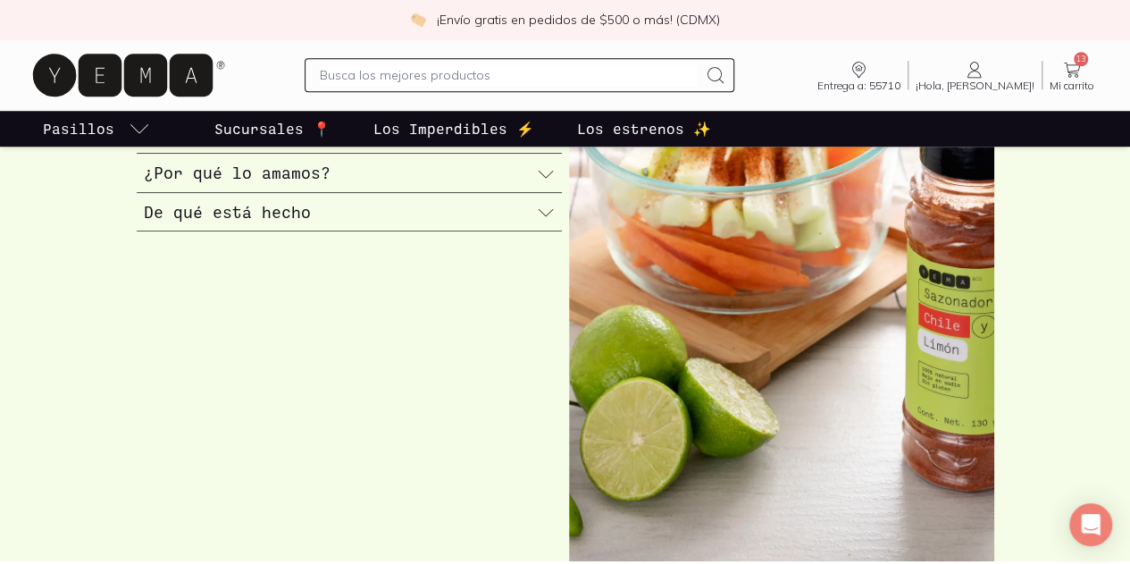
click at [514, 231] on div "De qué está hecho" at bounding box center [349, 212] width 425 height 38
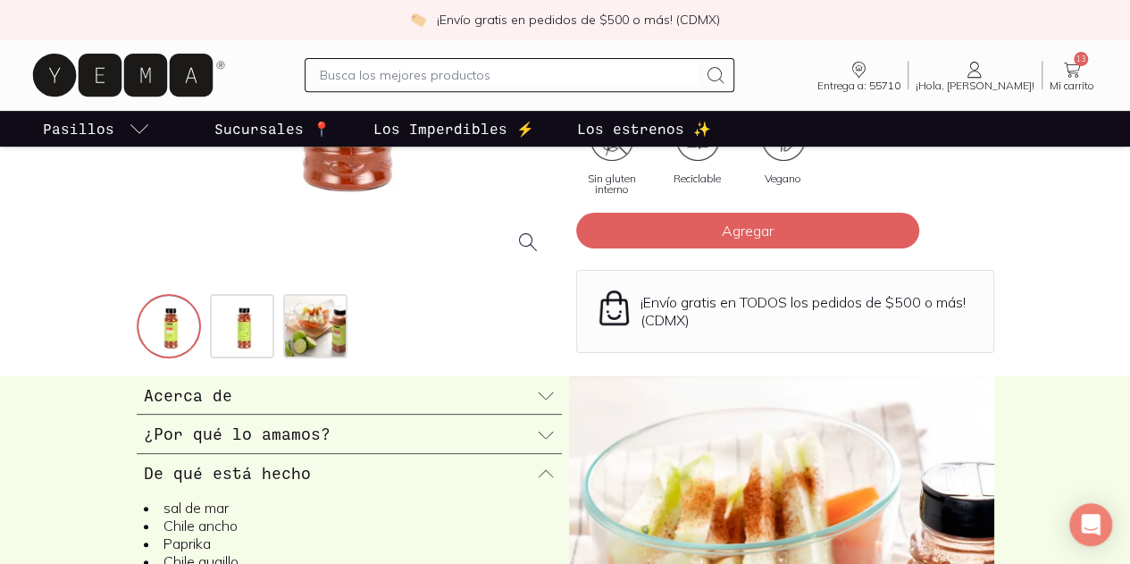
scroll to position [89, 0]
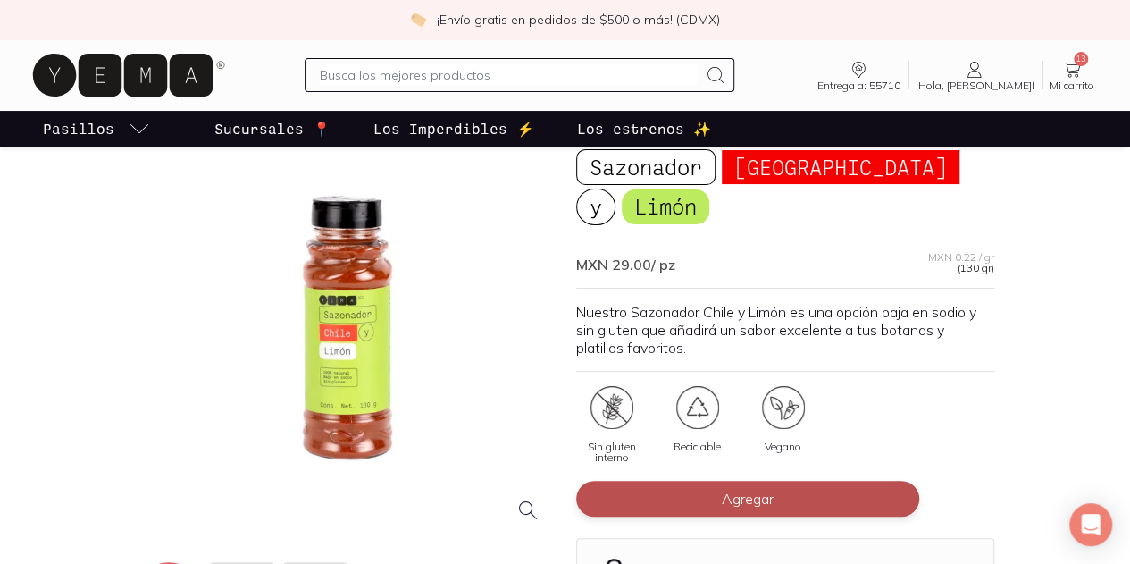
click at [778, 481] on button "Agregar" at bounding box center [747, 499] width 343 height 36
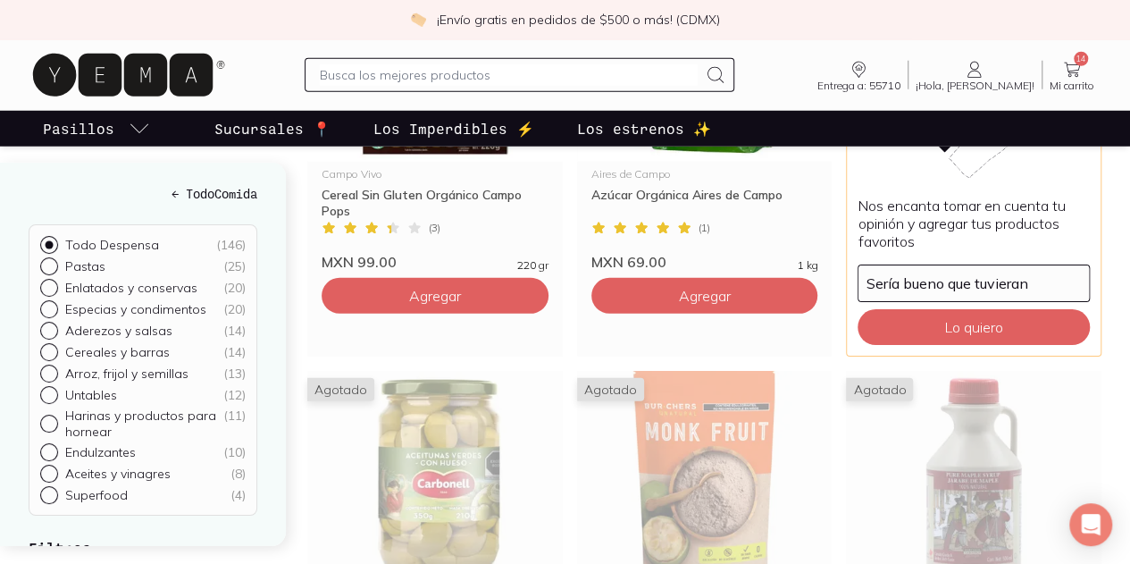
scroll to position [2501, 0]
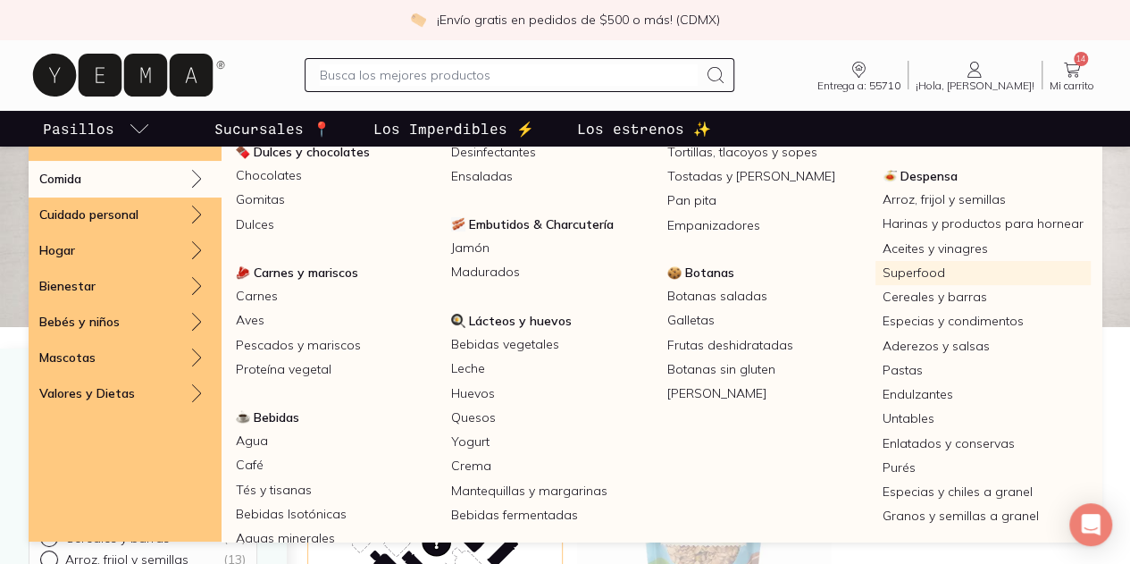
scroll to position [179, 0]
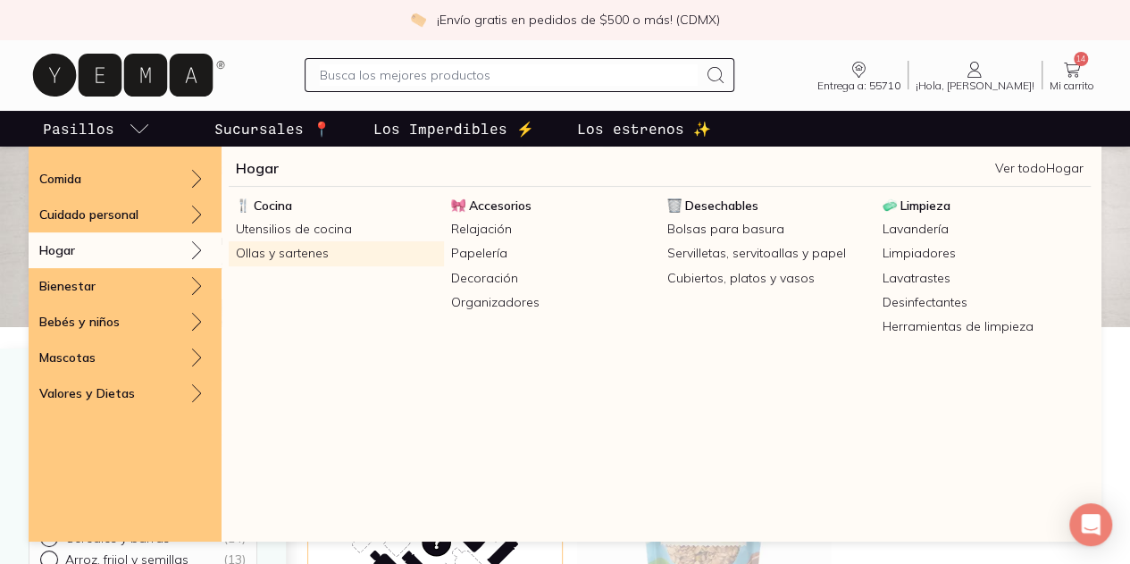
click at [289, 257] on link "Ollas y sartenes" at bounding box center [336, 253] width 215 height 24
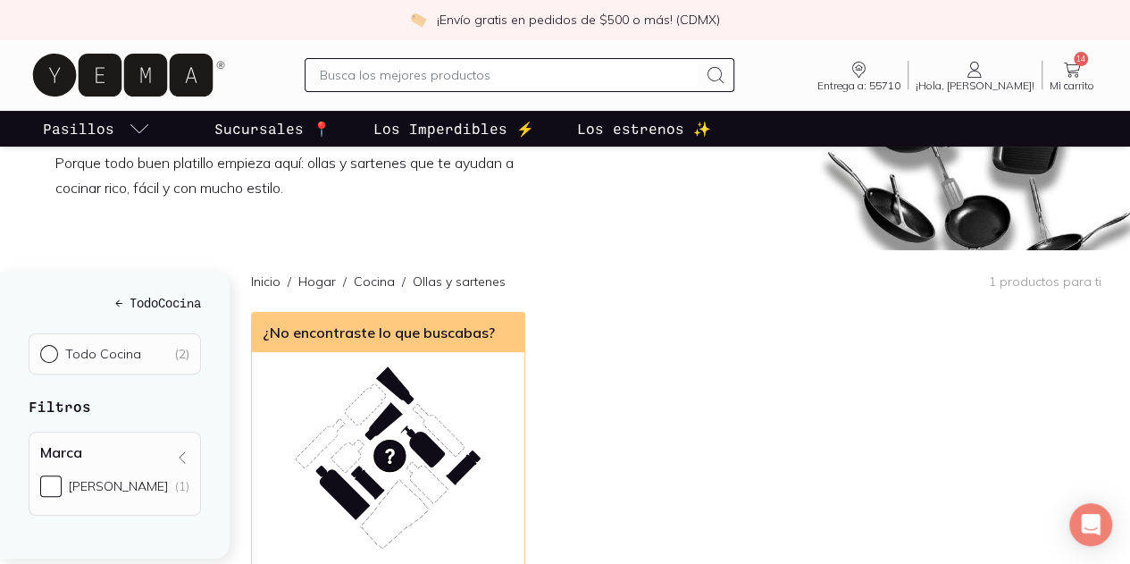
scroll to position [89, 0]
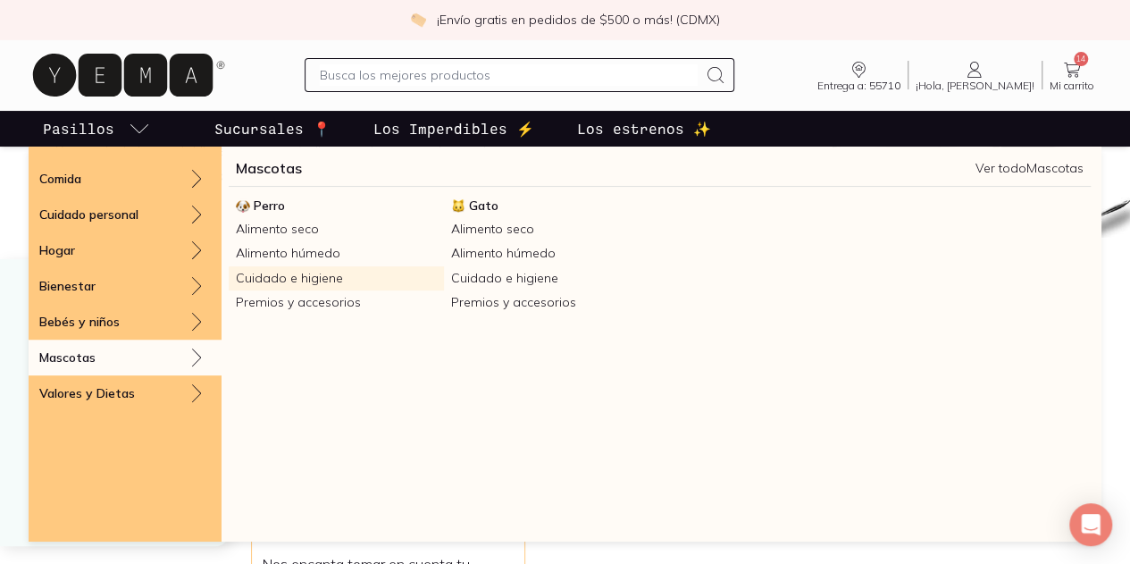
click at [292, 272] on link "Cuidado e higiene" at bounding box center [336, 278] width 215 height 24
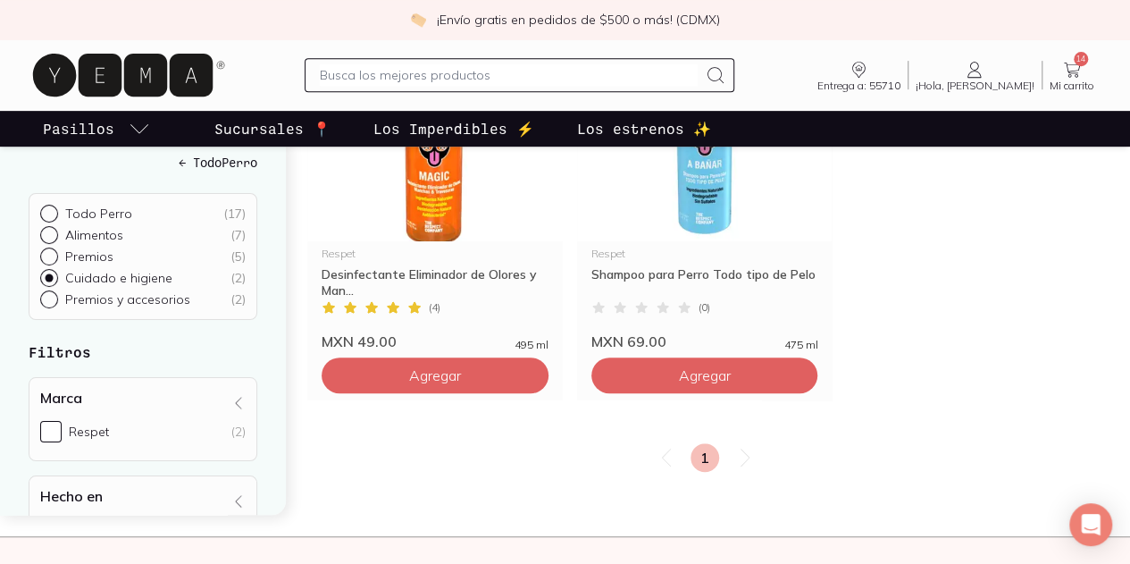
scroll to position [268, 0]
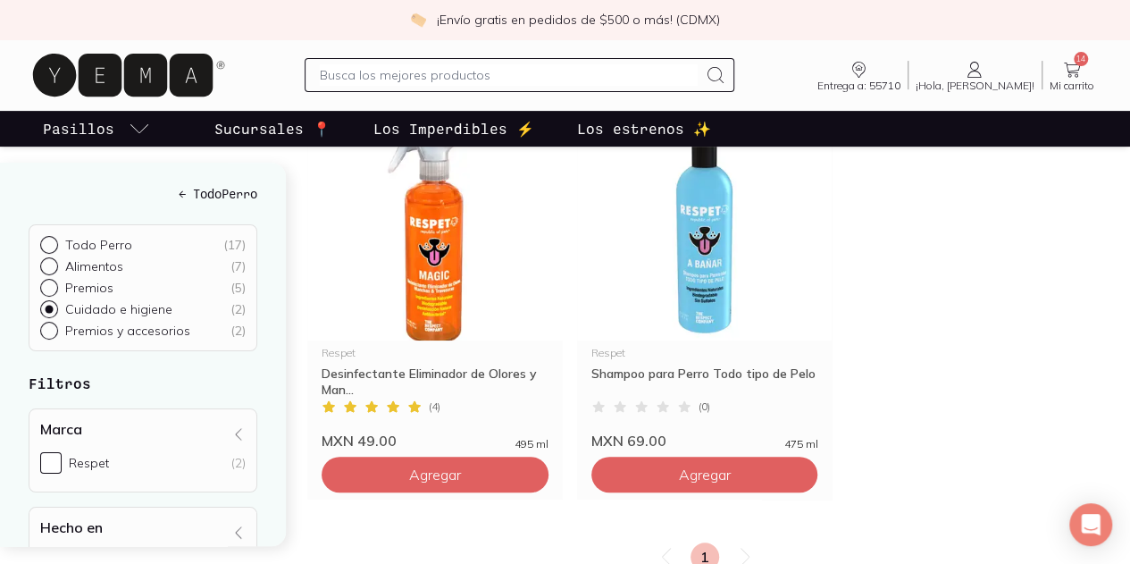
click at [1055, 67] on link "14 Mi carrito Carrito" at bounding box center [1071, 75] width 59 height 32
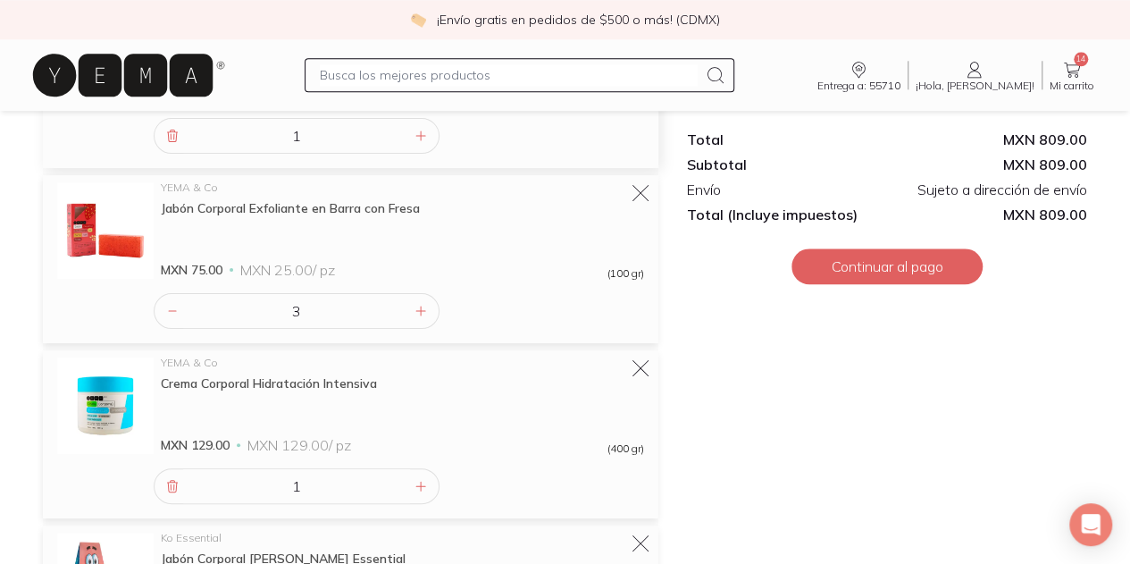
scroll to position [907, 0]
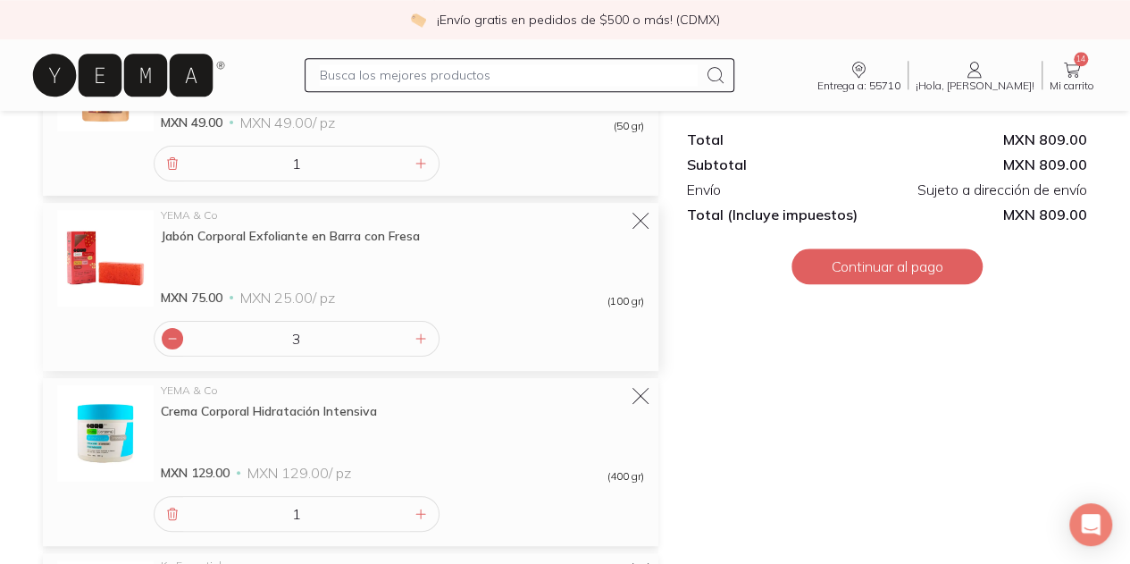
click at [172, 331] on icon at bounding box center [172, 338] width 14 height 14
type input "2"
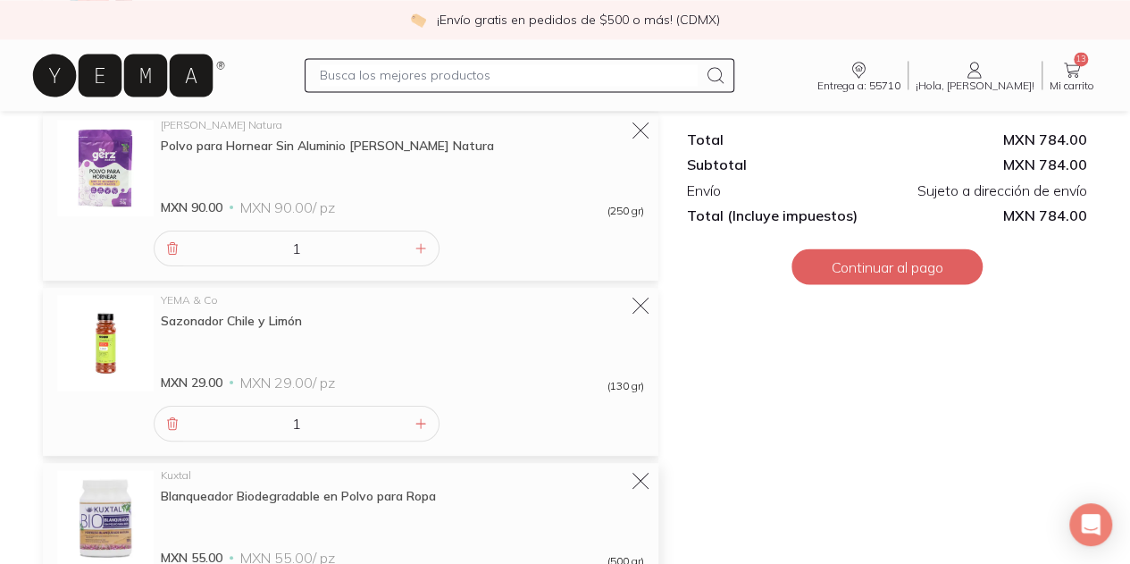
scroll to position [1621, 0]
